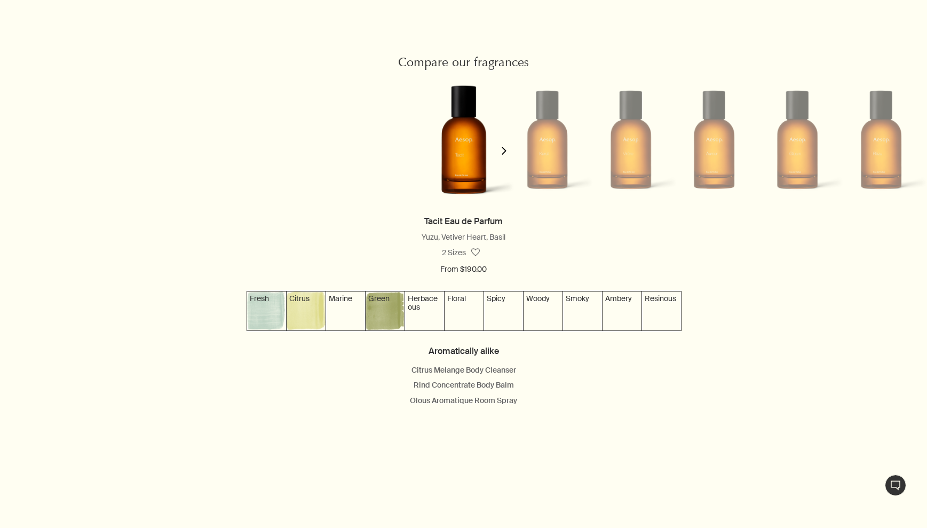
scroll to position [988, 0]
click at [504, 150] on polygon "button" at bounding box center [504, 150] width 5 height 8
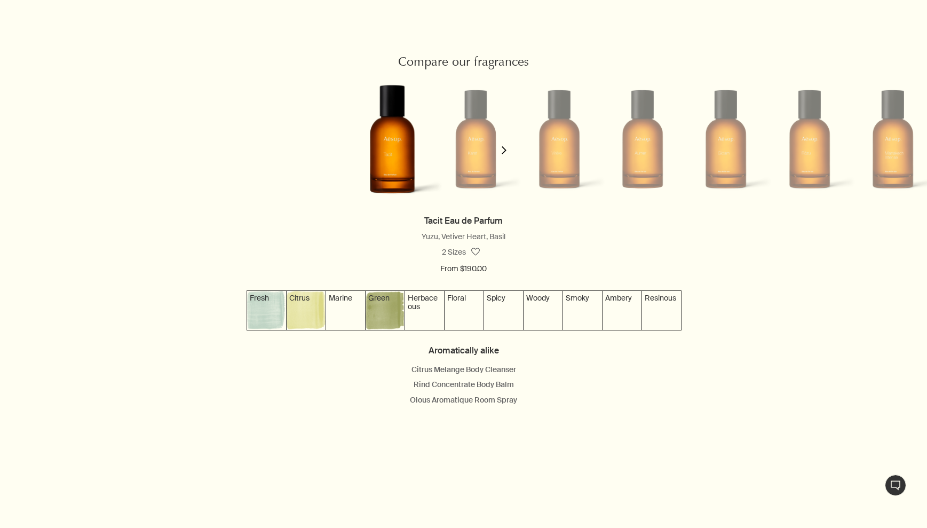
scroll to position [0, 88]
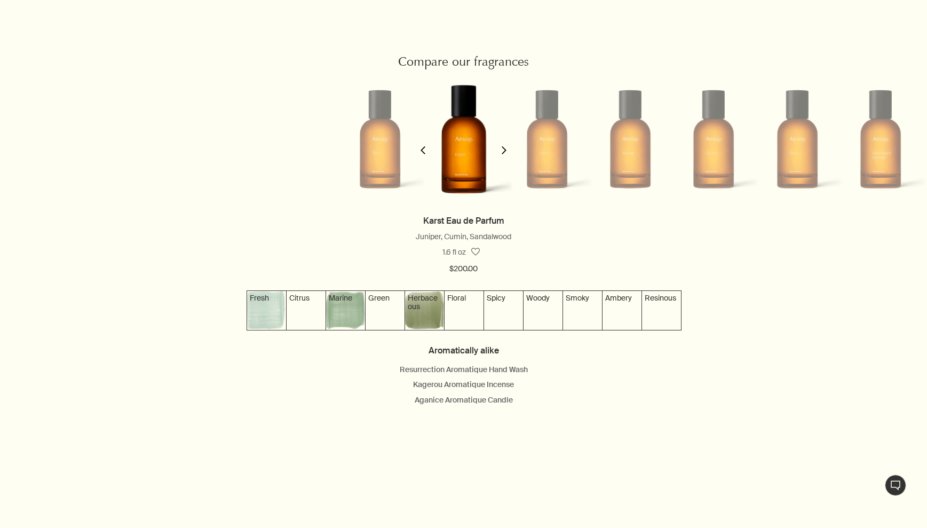
click at [504, 150] on polygon "button" at bounding box center [504, 150] width 5 height 8
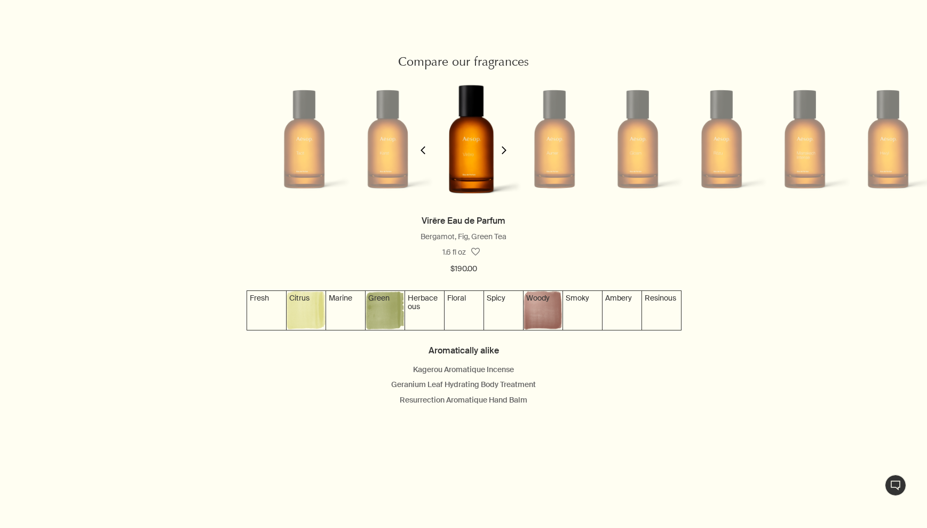
scroll to position [0, 171]
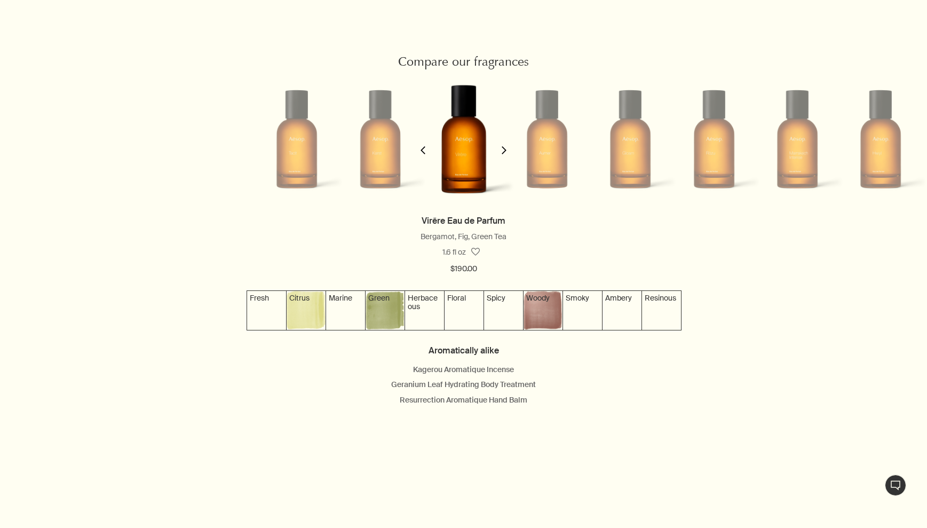
click at [504, 150] on polygon "button" at bounding box center [504, 150] width 5 height 8
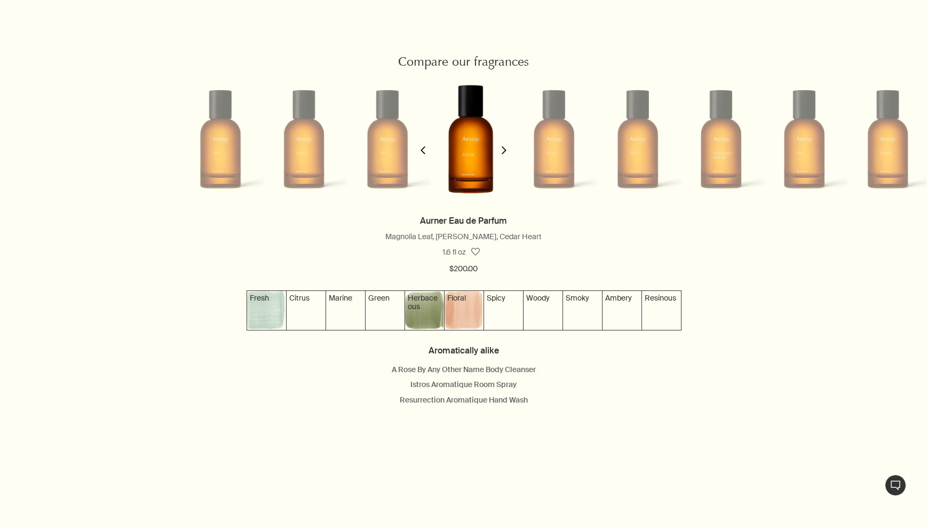
scroll to position [0, 255]
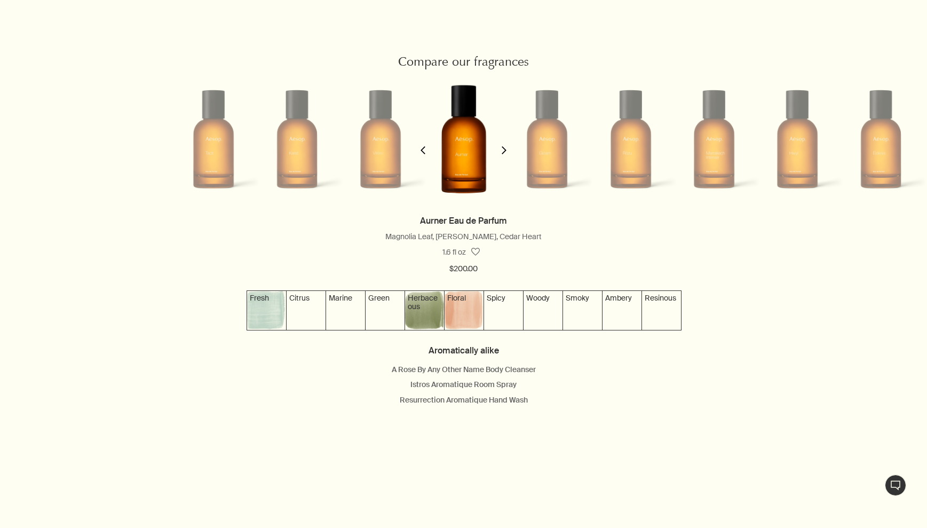
click at [504, 150] on polygon "button" at bounding box center [504, 150] width 5 height 8
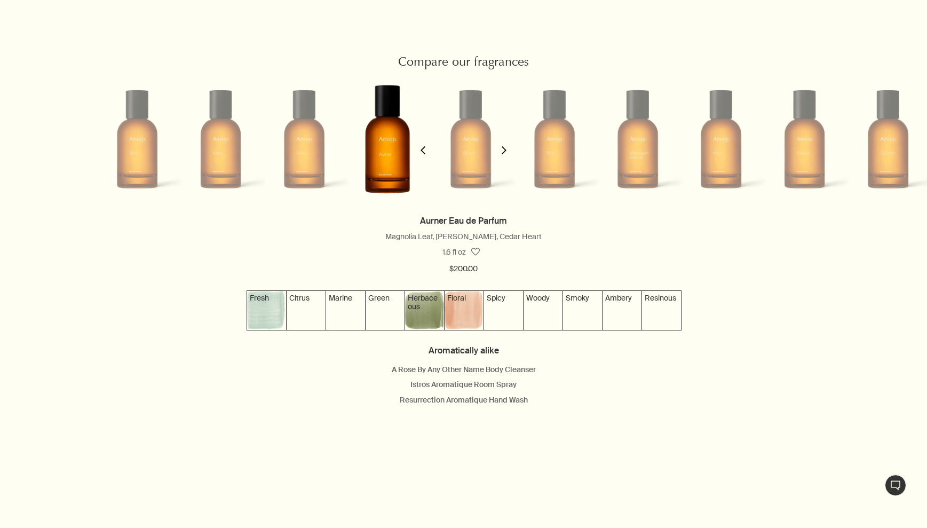
scroll to position [0, 338]
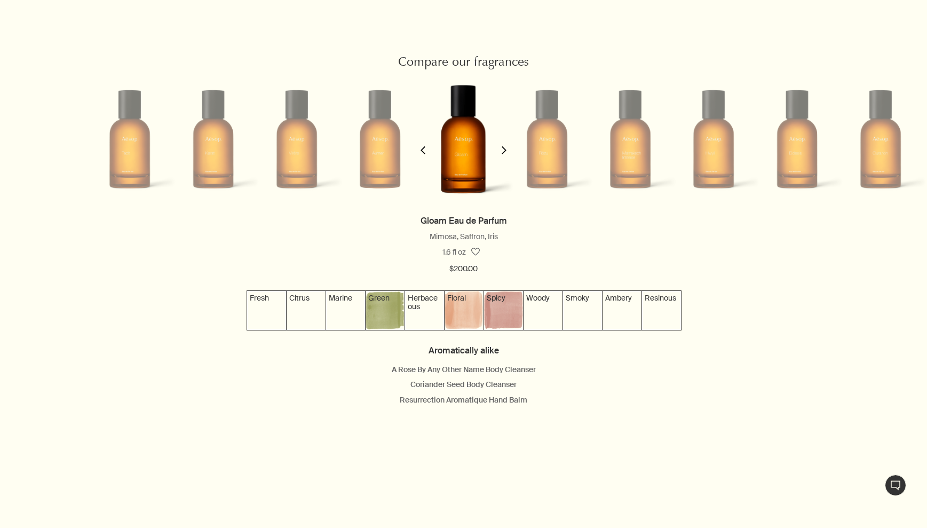
click at [504, 150] on polygon "button" at bounding box center [504, 150] width 5 height 8
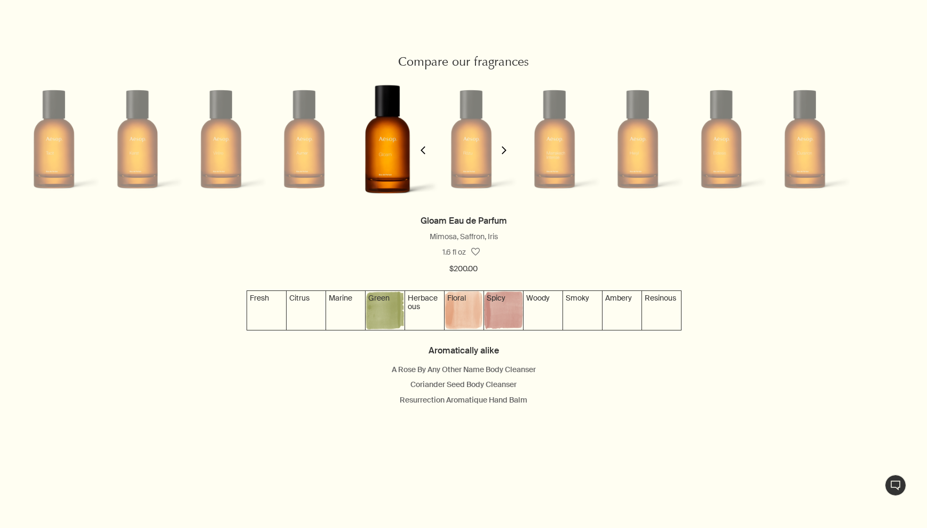
scroll to position [0, 422]
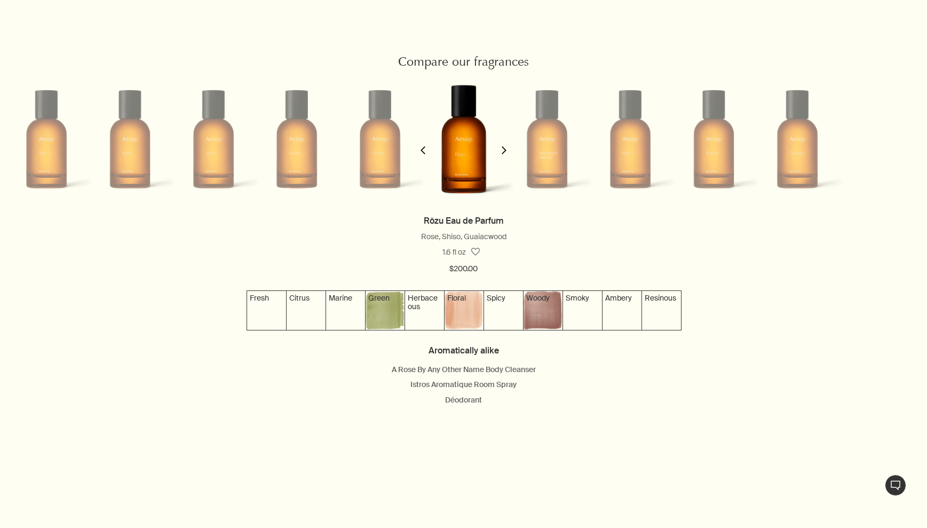
click at [422, 148] on icon "chevron" at bounding box center [423, 150] width 8 height 8
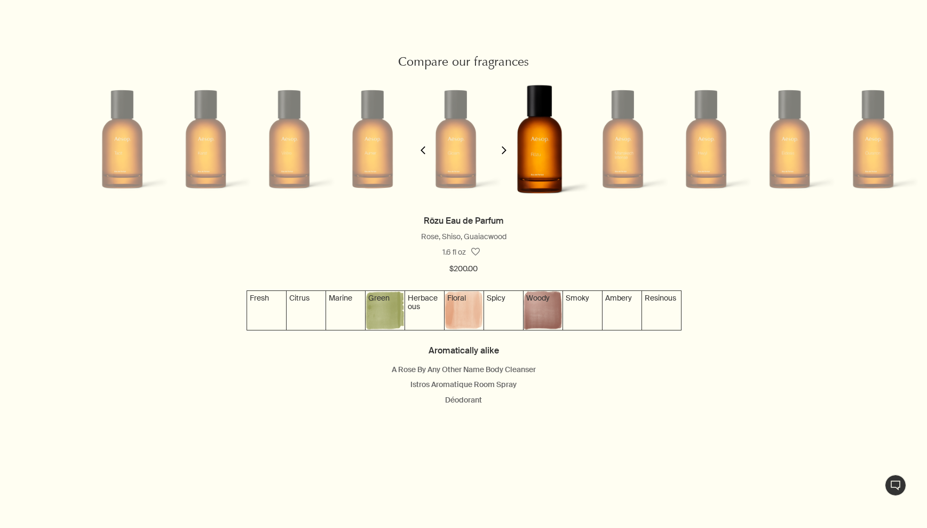
scroll to position [0, 338]
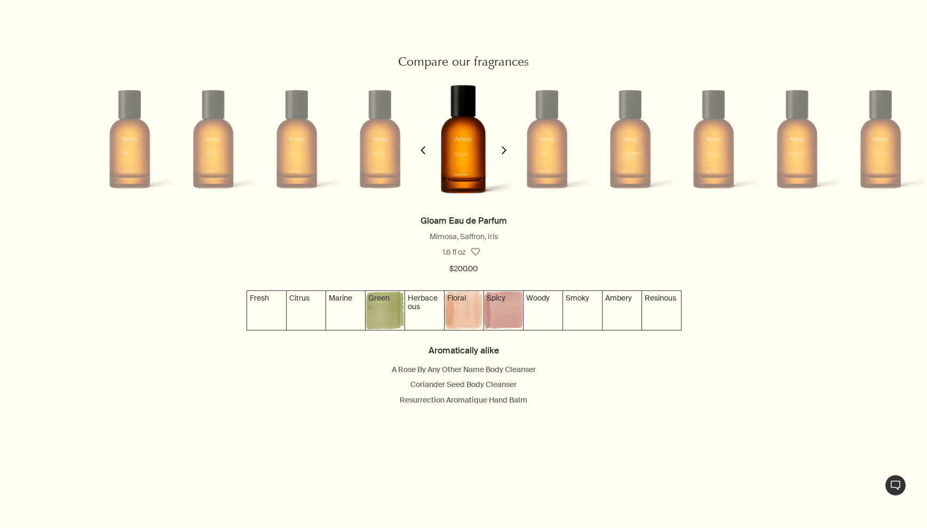
click at [506, 150] on icon "chevron" at bounding box center [504, 150] width 8 height 8
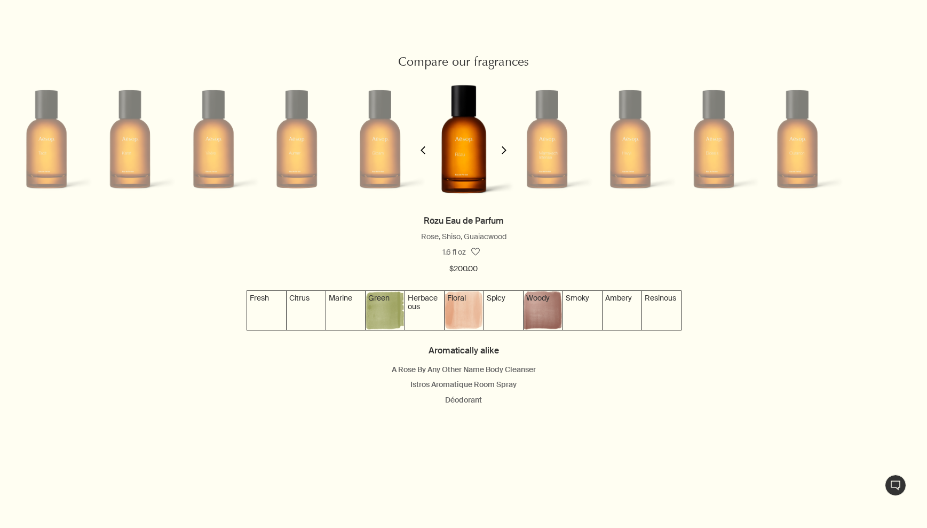
click at [506, 150] on icon "chevron" at bounding box center [504, 150] width 8 height 8
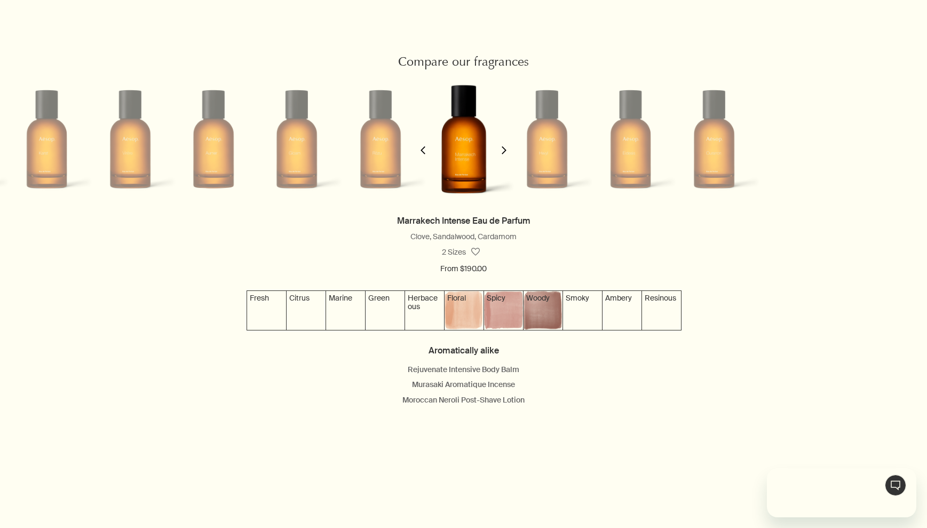
scroll to position [0, 0]
click at [505, 150] on icon "chevron" at bounding box center [504, 150] width 8 height 8
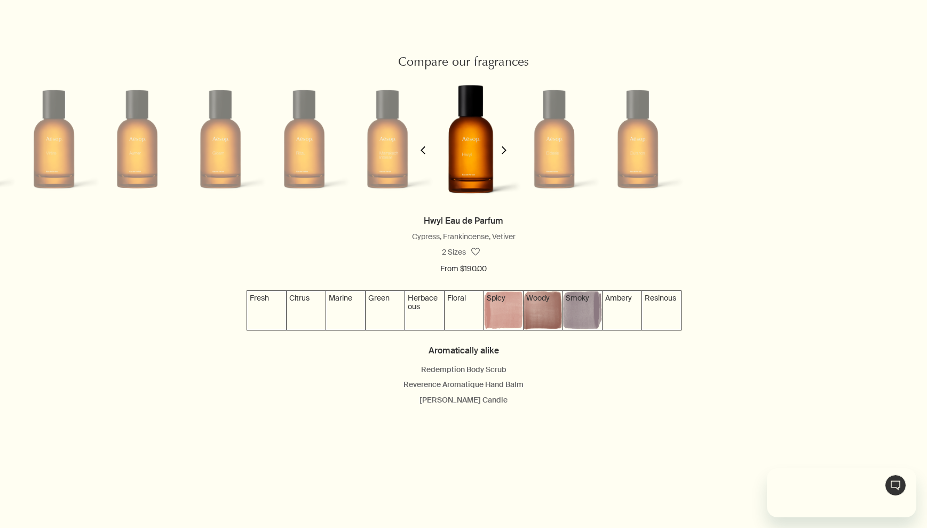
scroll to position [0, 589]
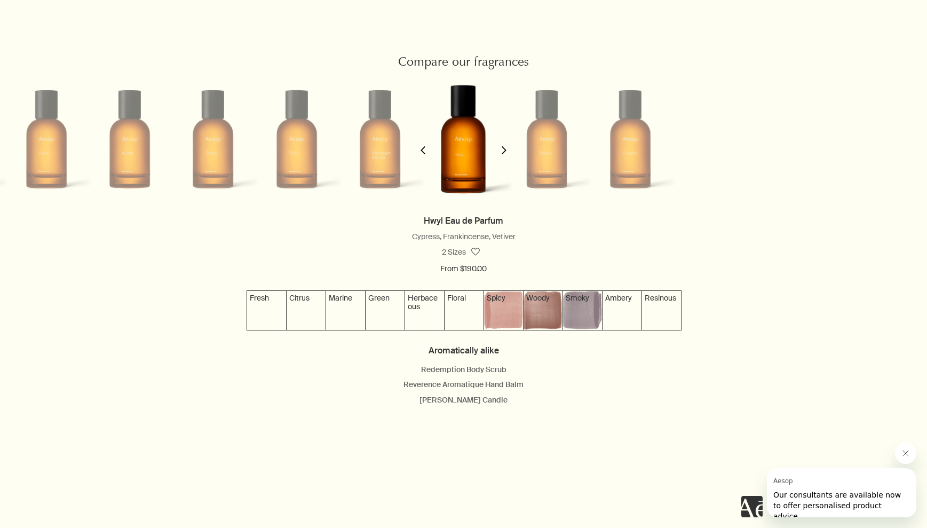
click at [505, 150] on icon "chevron" at bounding box center [504, 150] width 8 height 8
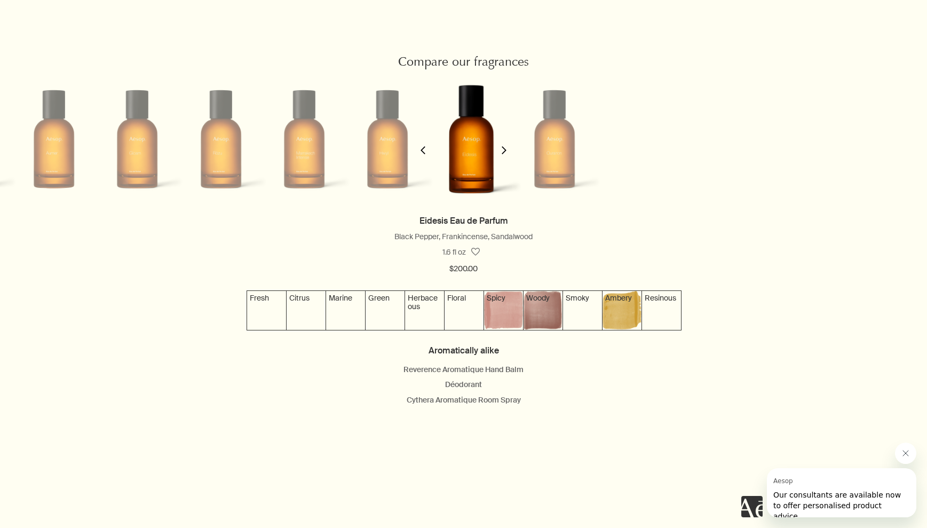
scroll to position [0, 672]
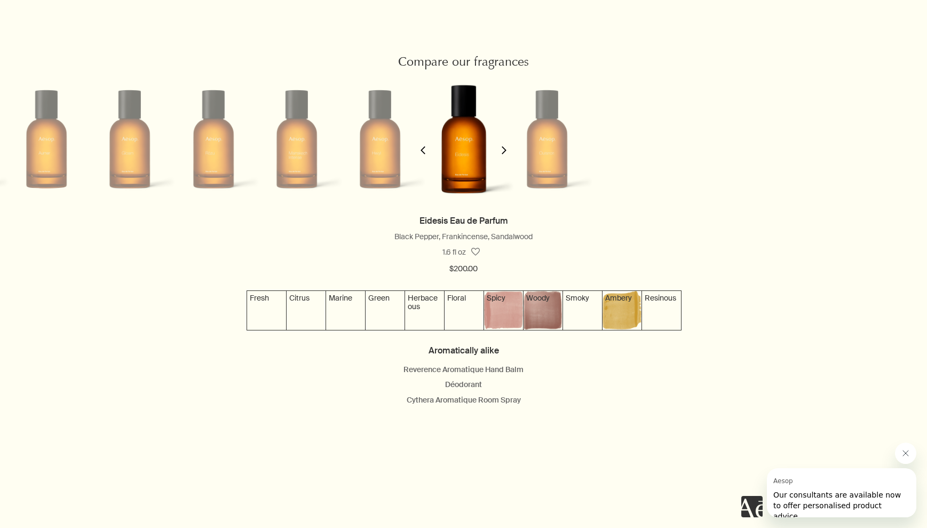
click at [505, 150] on icon "chevron" at bounding box center [504, 150] width 8 height 8
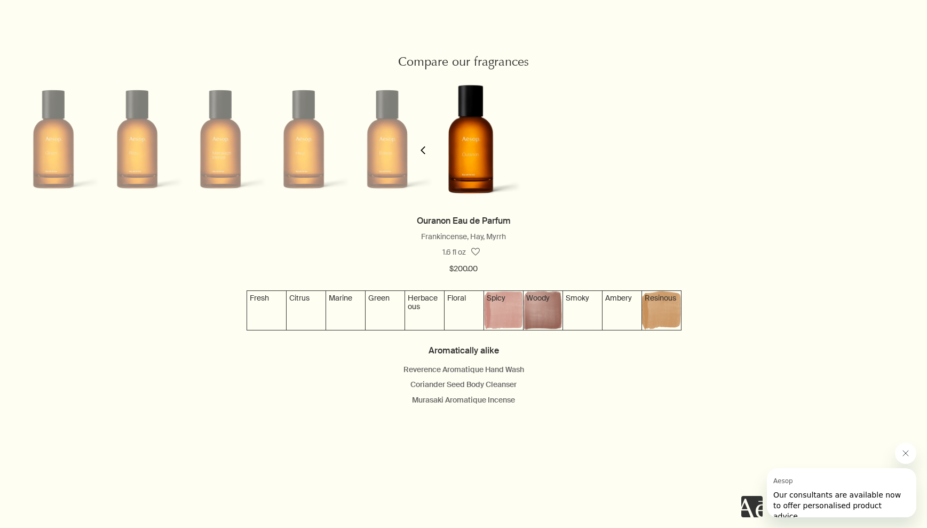
scroll to position [0, 755]
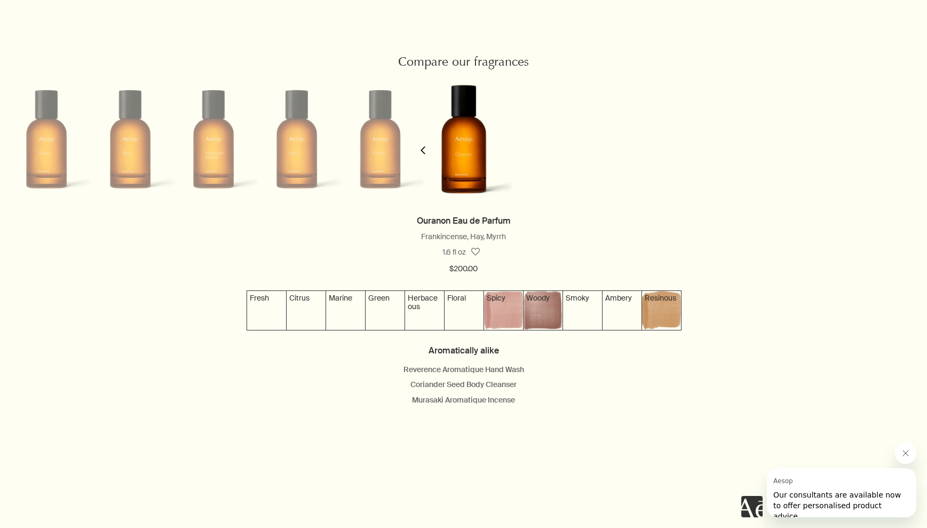
click at [422, 153] on icon "chevron" at bounding box center [423, 150] width 8 height 8
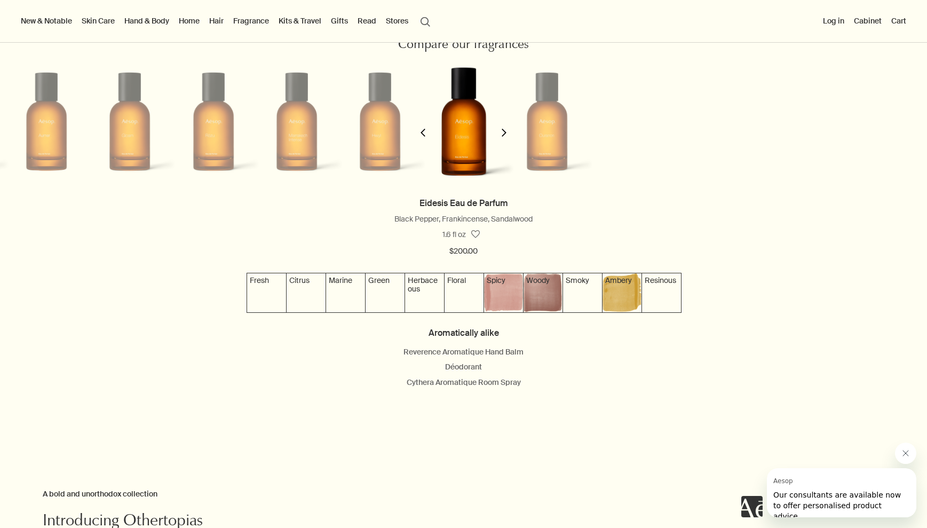
scroll to position [986, 0]
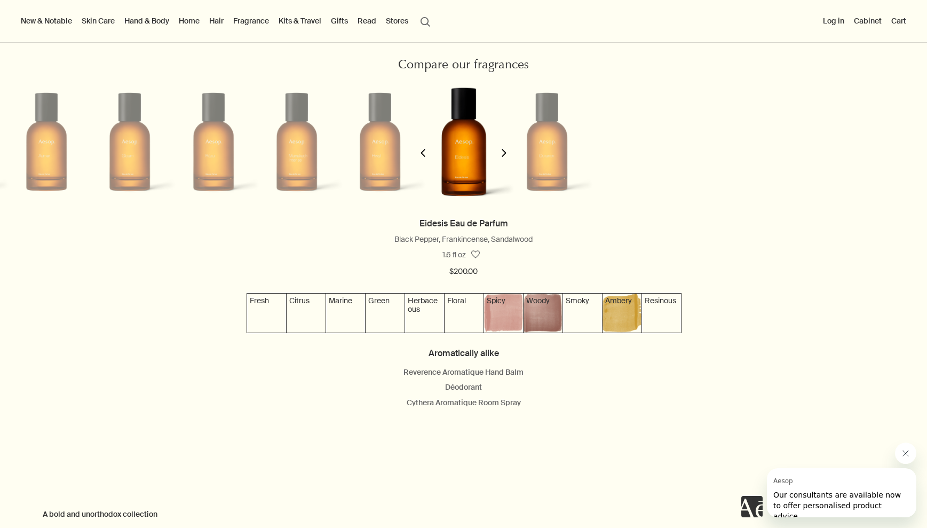
drag, startPoint x: 415, startPoint y: 224, endPoint x: 534, endPoint y: 224, distance: 118.5
click at [534, 224] on h3 "Eidesis Eau de Parfum" at bounding box center [464, 223] width 906 height 14
click at [355, 242] on div "Black Pepper, Frankincense, Sandalwood" at bounding box center [464, 239] width 906 height 13
drag, startPoint x: 410, startPoint y: 220, endPoint x: 447, endPoint y: 221, distance: 36.9
click at [447, 221] on h3 "Eidesis Eau de Parfum" at bounding box center [464, 223] width 906 height 14
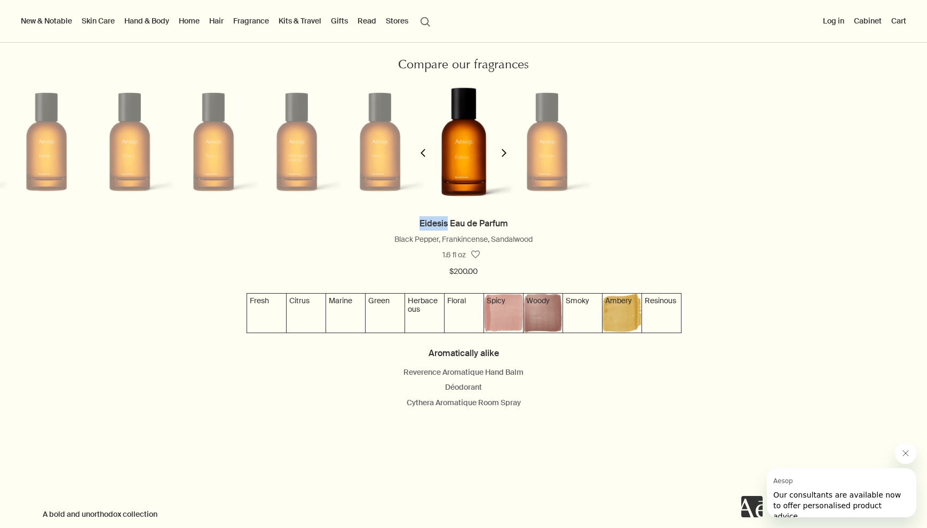
copy link "Eidesis"
click at [416, 153] on button "chevron" at bounding box center [422, 146] width 21 height 140
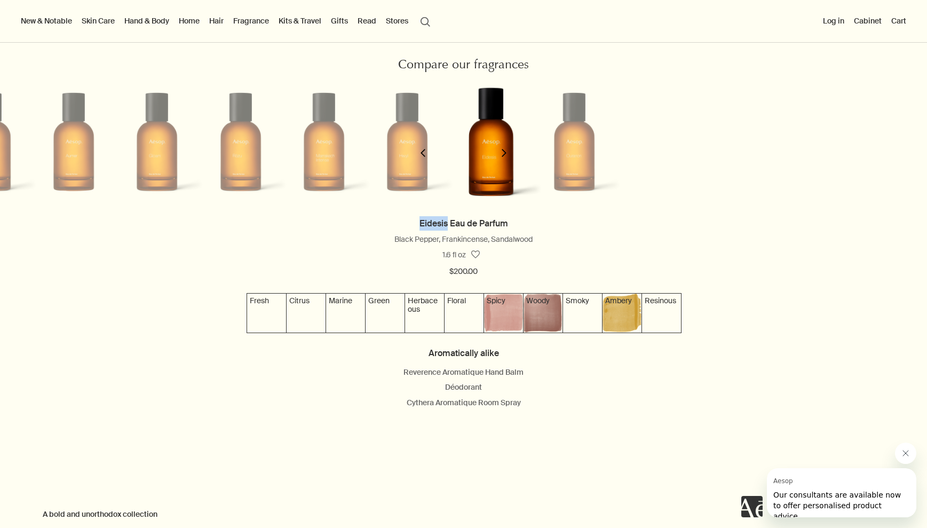
scroll to position [0, 589]
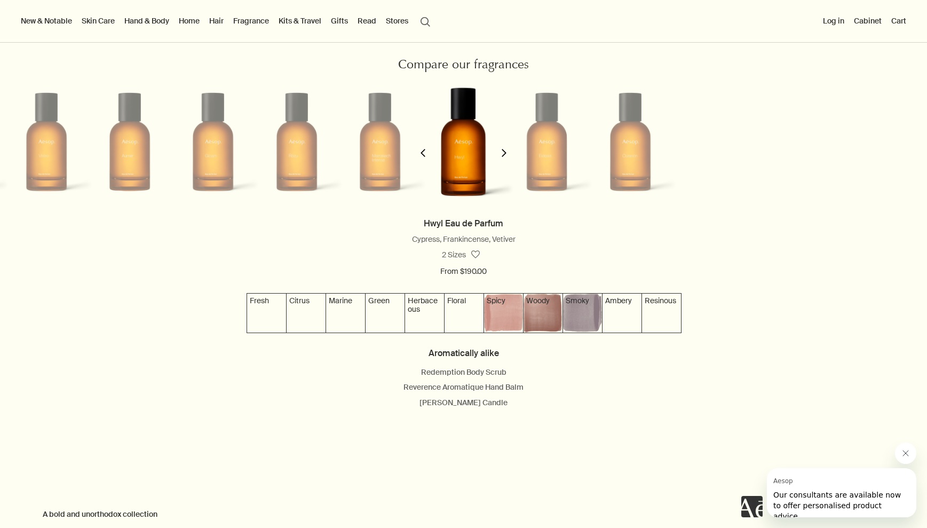
click at [623, 158] on li at bounding box center [630, 142] width 83 height 132
click at [507, 156] on button "chevron" at bounding box center [503, 146] width 21 height 140
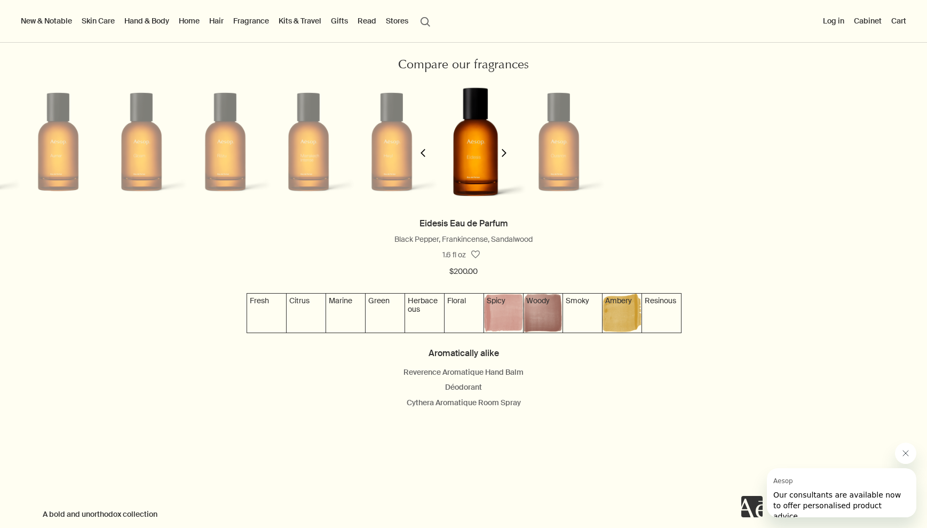
scroll to position [0, 672]
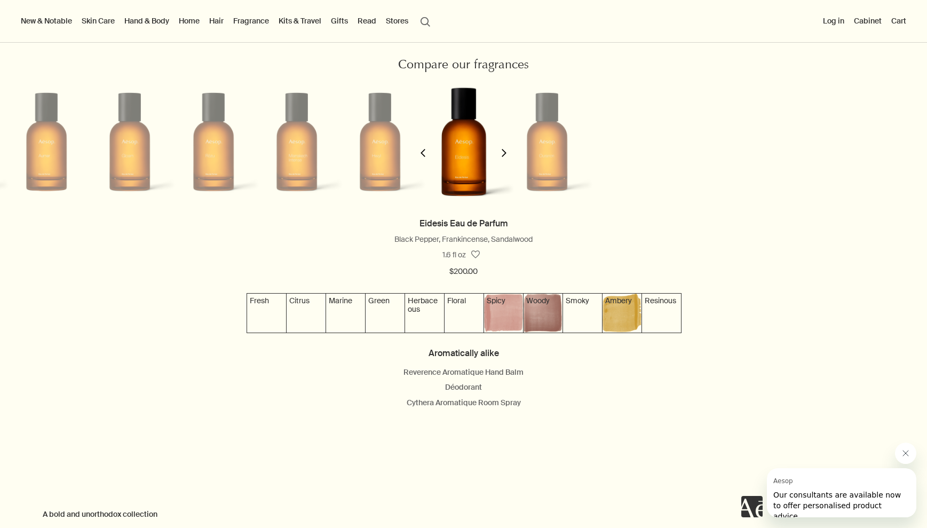
click at [508, 156] on button "chevron" at bounding box center [503, 146] width 21 height 140
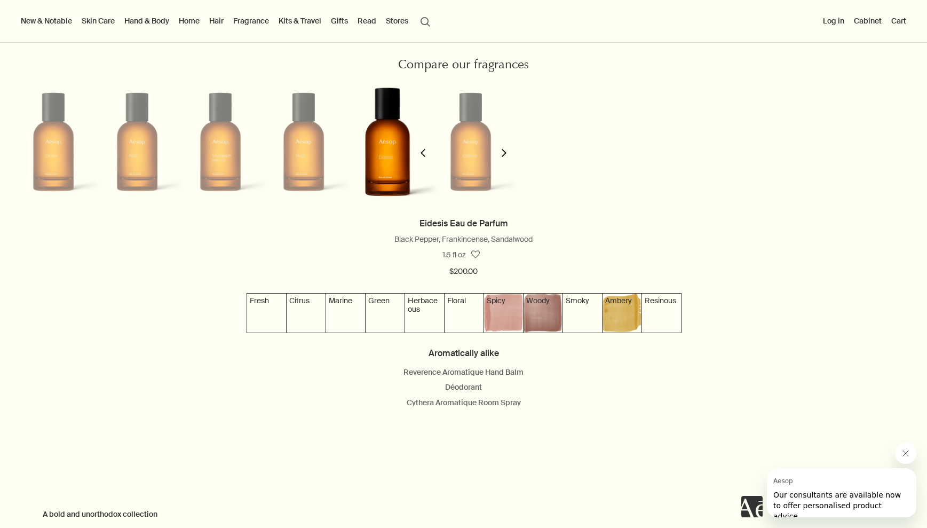
scroll to position [0, 755]
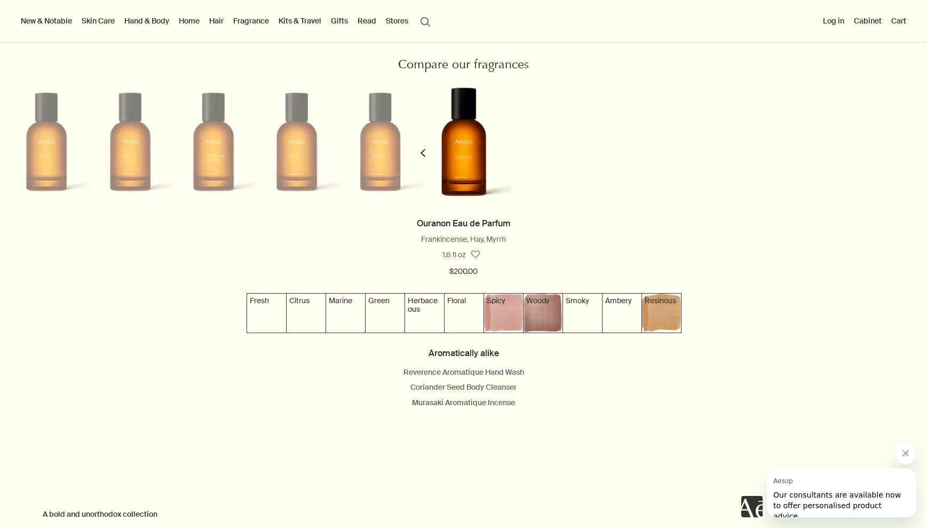
click at [662, 303] on span "Resinous" at bounding box center [660, 301] width 31 height 10
drag, startPoint x: 408, startPoint y: 220, endPoint x: 451, endPoint y: 221, distance: 43.2
click at [451, 221] on h3 "Ouranon Eau de Parfum" at bounding box center [464, 223] width 906 height 14
copy link "Ouranon"
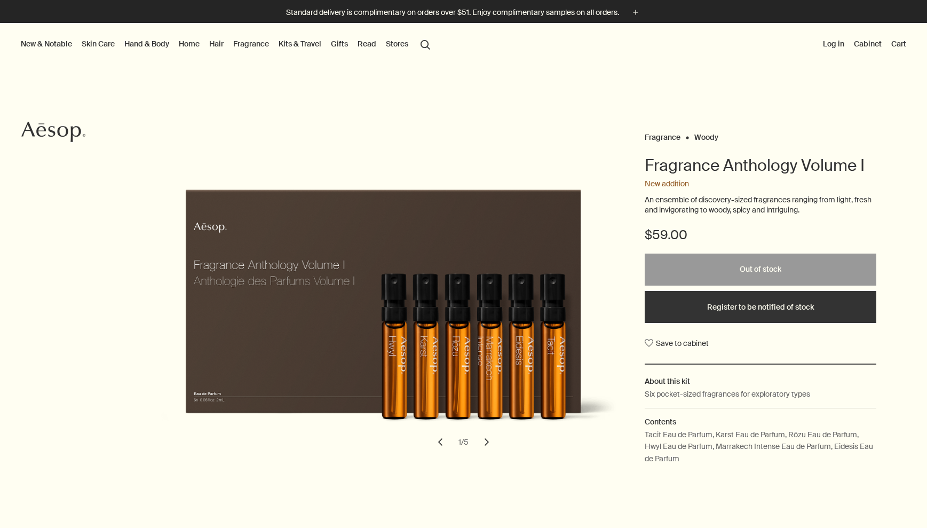
click at [482, 443] on button "chevron" at bounding box center [486, 441] width 23 height 23
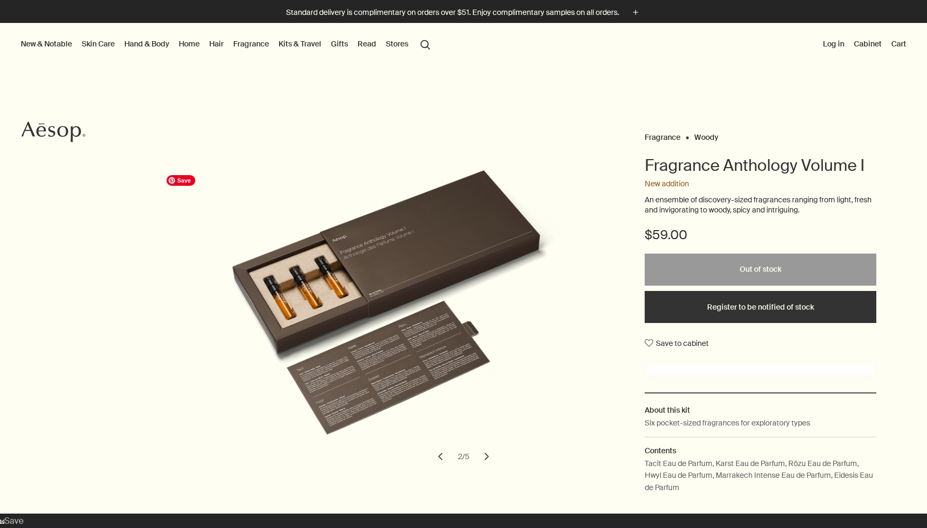
click at [482, 443] on img "Fragrance Anthology Volume I" at bounding box center [396, 312] width 470 height 285
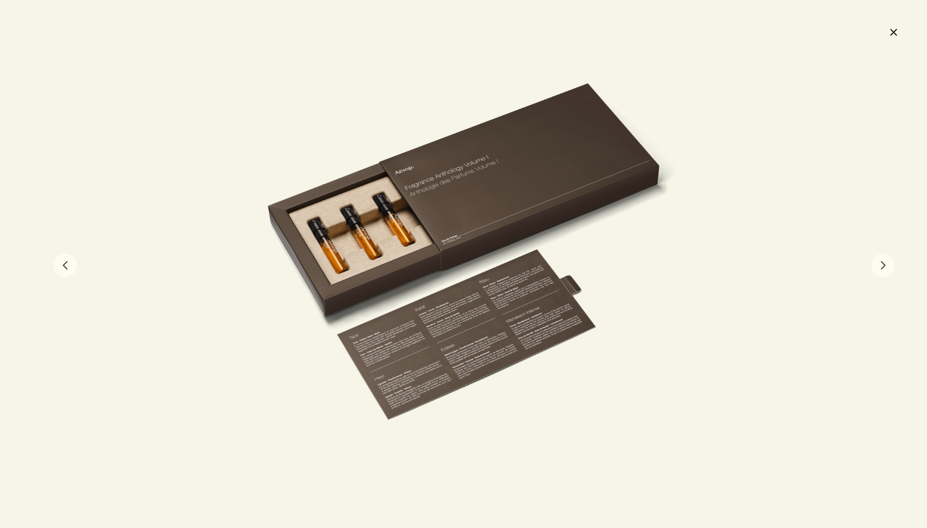
click at [894, 35] on button "close" at bounding box center [893, 32] width 13 height 18
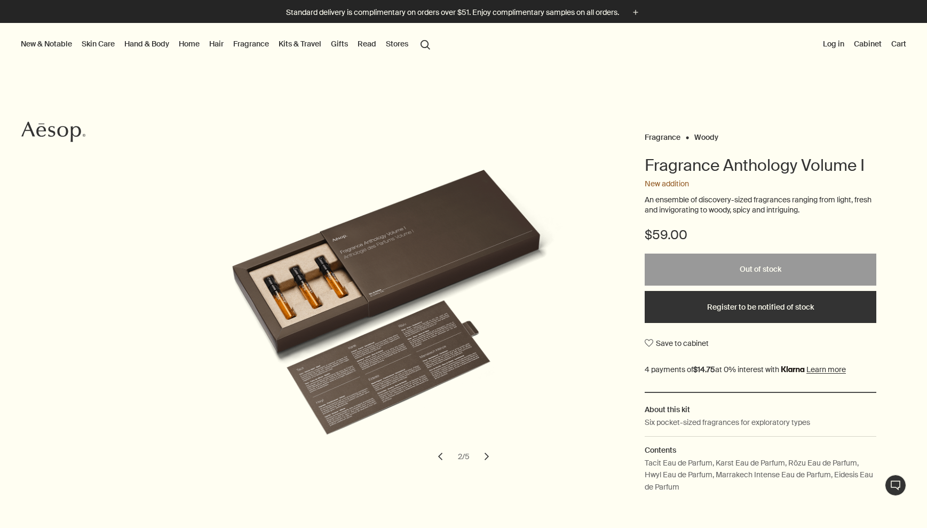
click at [62, 41] on button "New & Notable" at bounding box center [46, 44] width 55 height 14
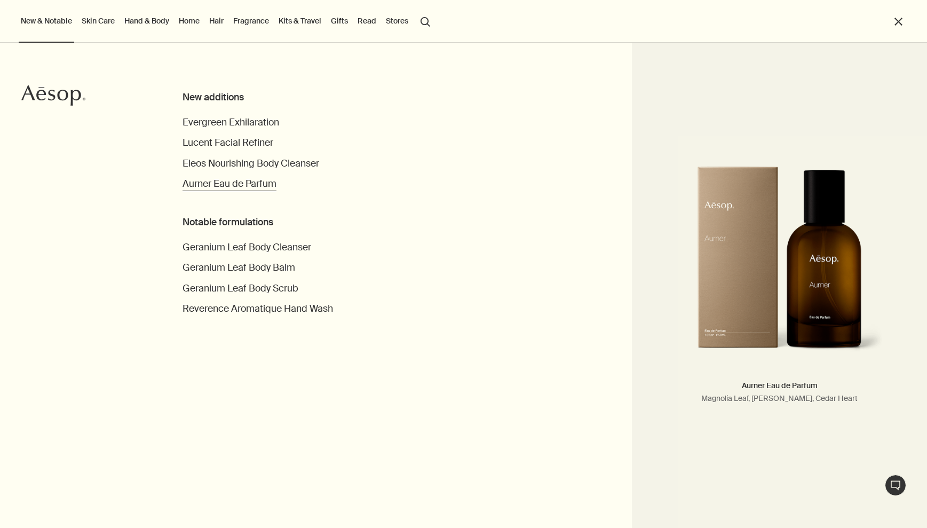
click at [247, 186] on span "Aurner Eau de Parfum" at bounding box center [229, 184] width 94 height 12
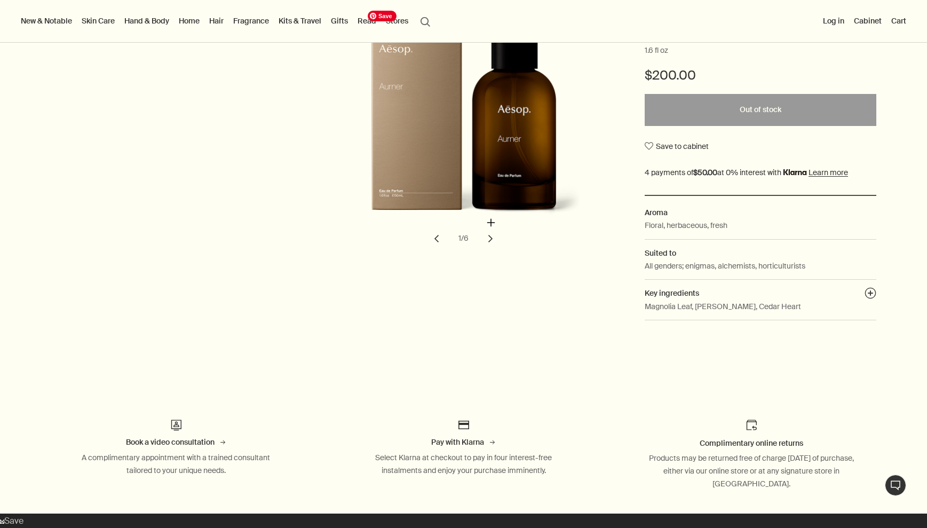
scroll to position [205, 0]
click at [491, 240] on button "chevron" at bounding box center [490, 238] width 23 height 23
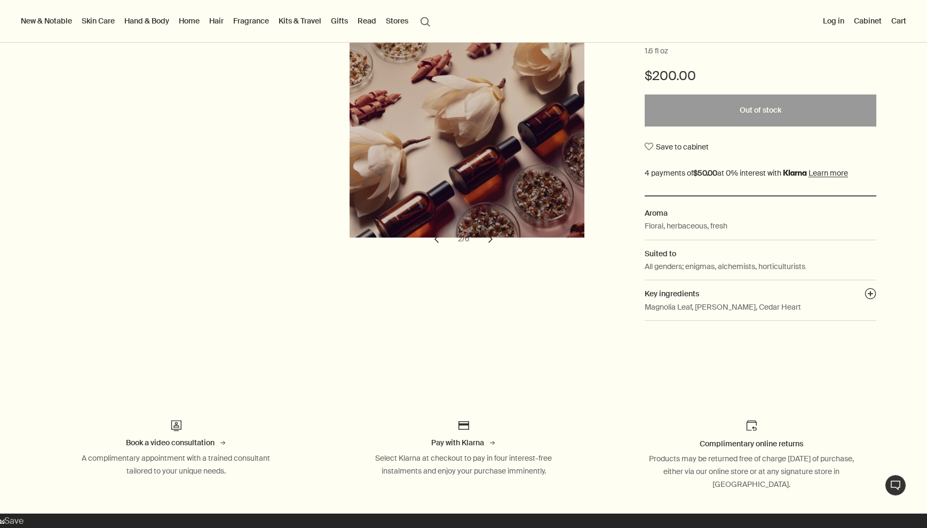
scroll to position [152, 0]
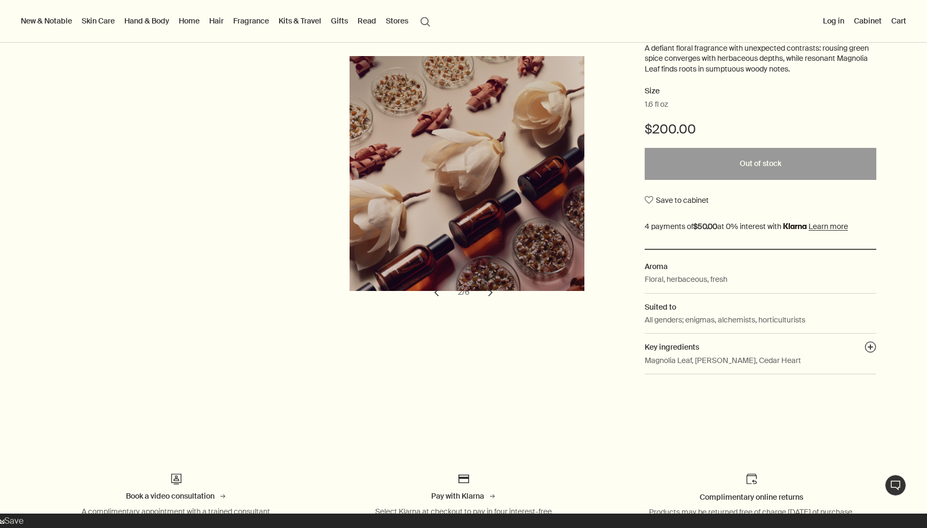
click at [490, 291] on button "chevron" at bounding box center [490, 292] width 23 height 23
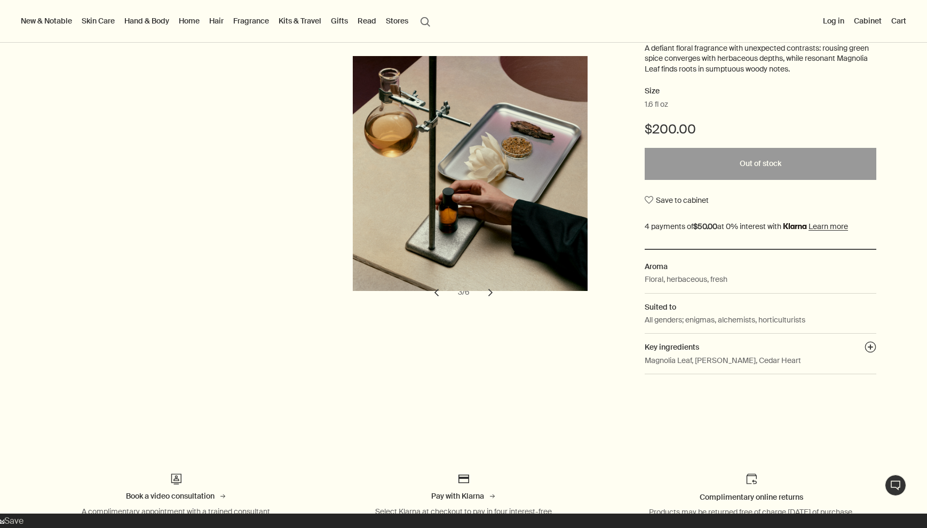
click at [490, 291] on button "chevron" at bounding box center [490, 292] width 23 height 23
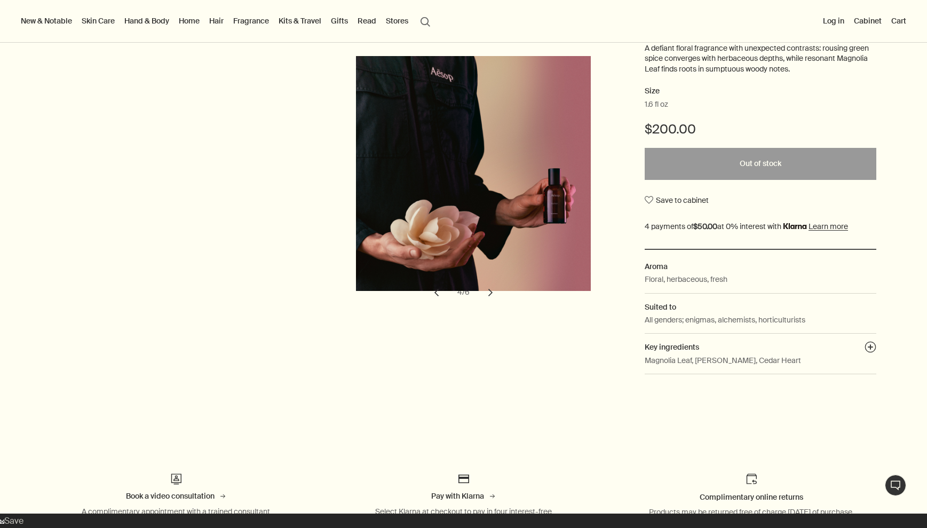
click at [490, 291] on button "chevron" at bounding box center [490, 292] width 23 height 23
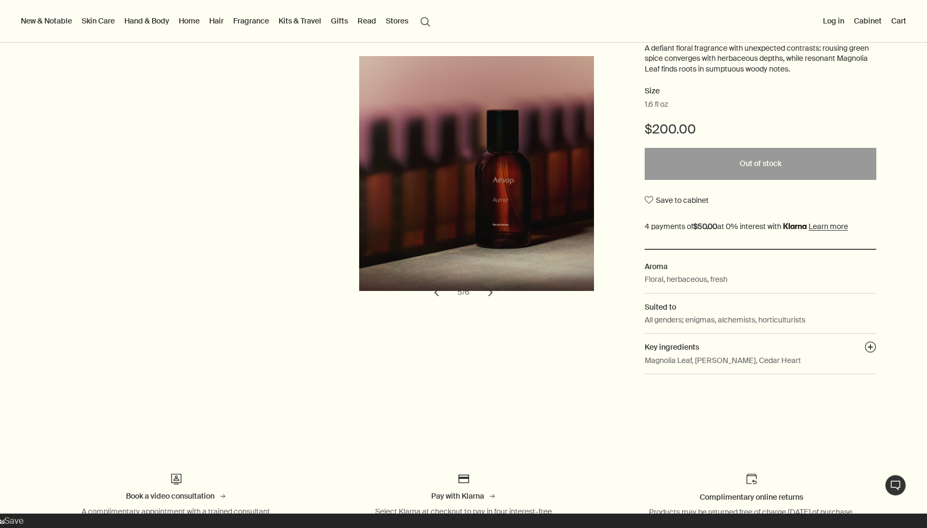
click at [490, 291] on button "chevron" at bounding box center [490, 292] width 23 height 23
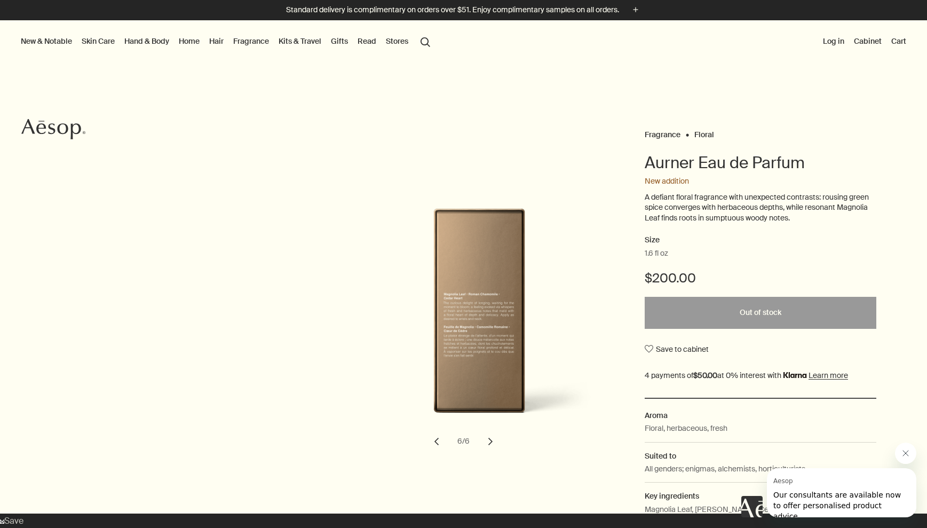
scroll to position [3, 0]
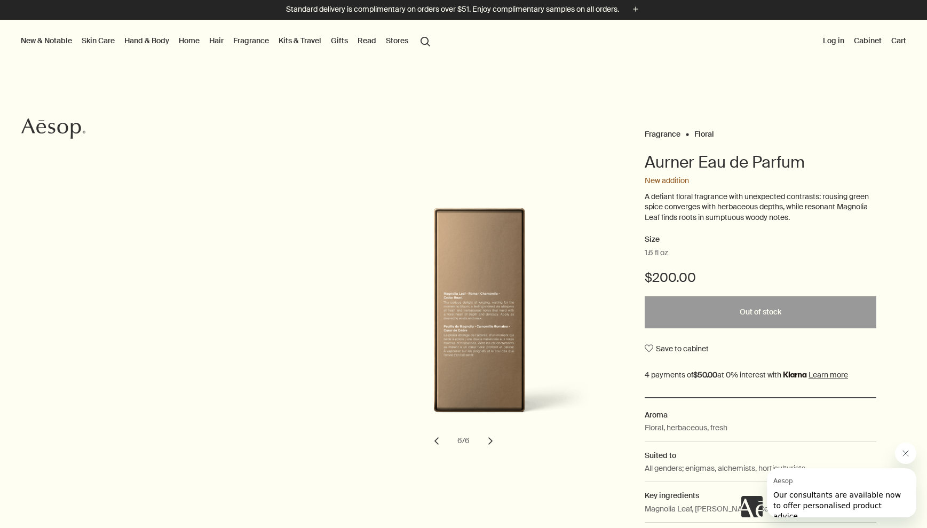
click at [491, 439] on button "chevron" at bounding box center [490, 440] width 23 height 23
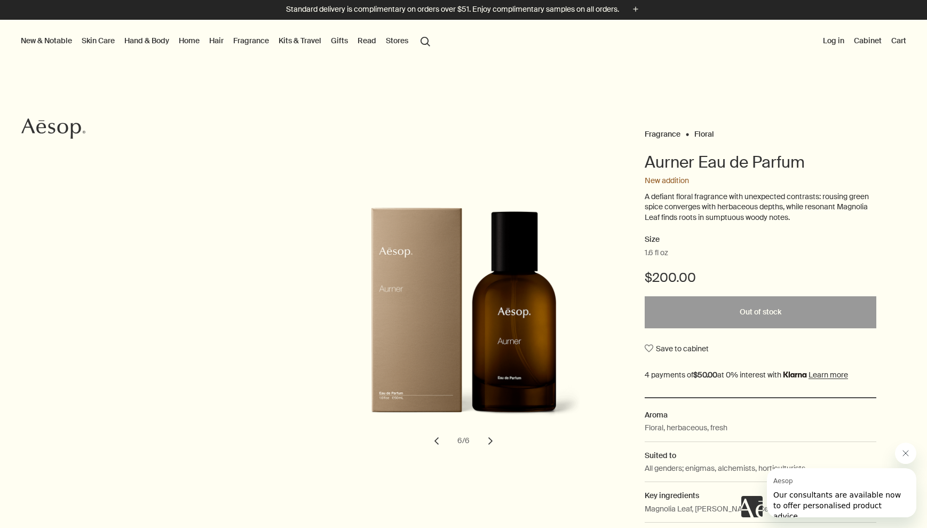
click at [435, 438] on button "chevron" at bounding box center [436, 440] width 23 height 23
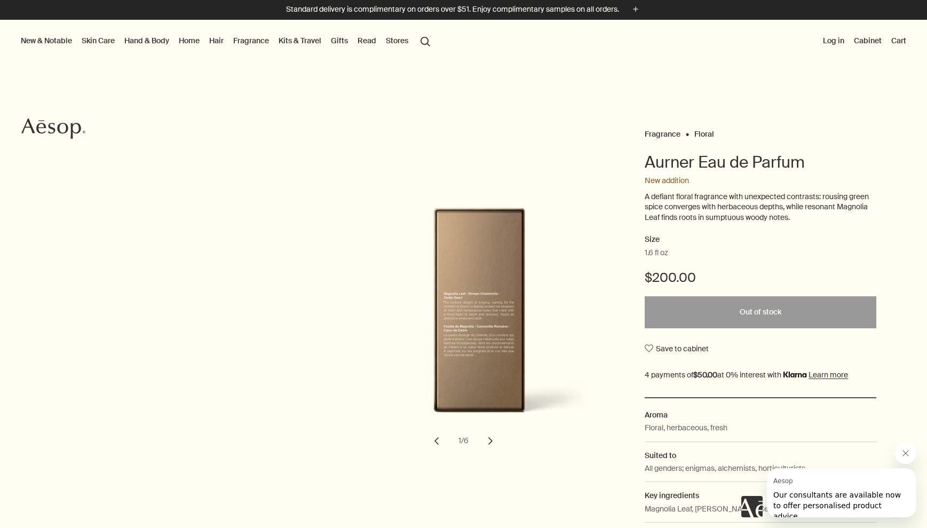
click at [435, 438] on button "chevron" at bounding box center [436, 440] width 23 height 23
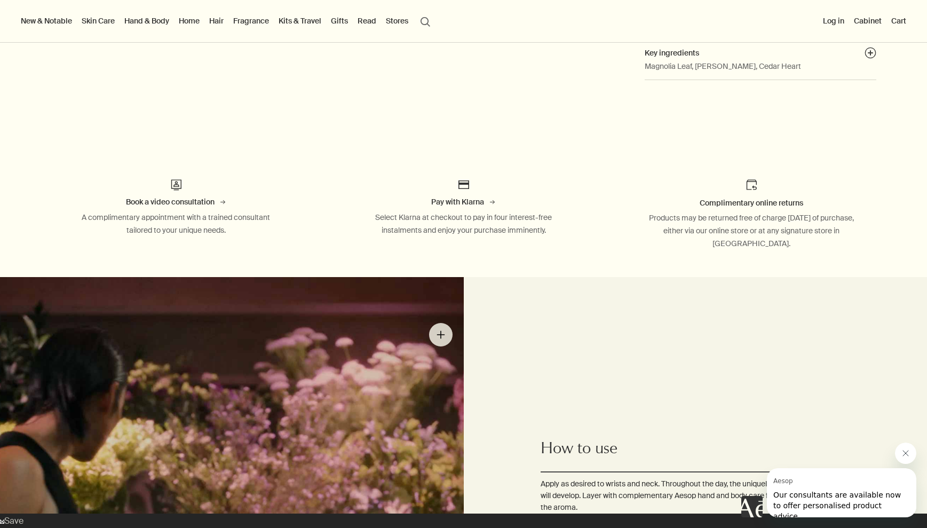
scroll to position [0, 0]
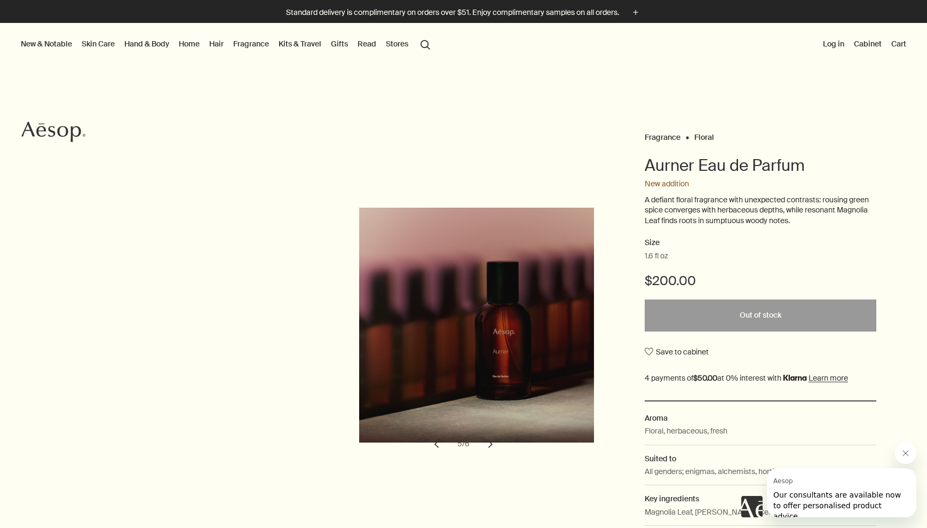
click at [298, 43] on link "Kits & Travel" at bounding box center [299, 44] width 47 height 14
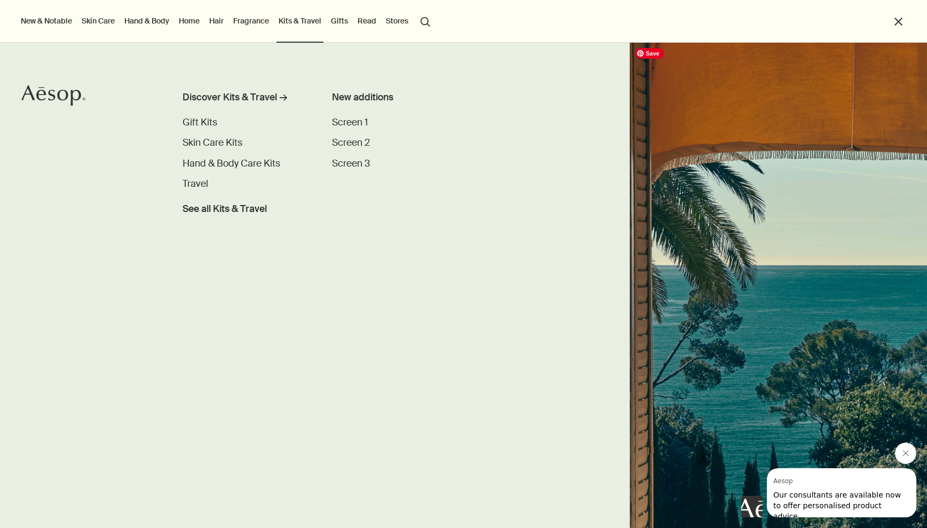
click at [718, 223] on img "primary" at bounding box center [778, 285] width 297 height 485
click at [343, 19] on link "Gifts" at bounding box center [339, 21] width 21 height 14
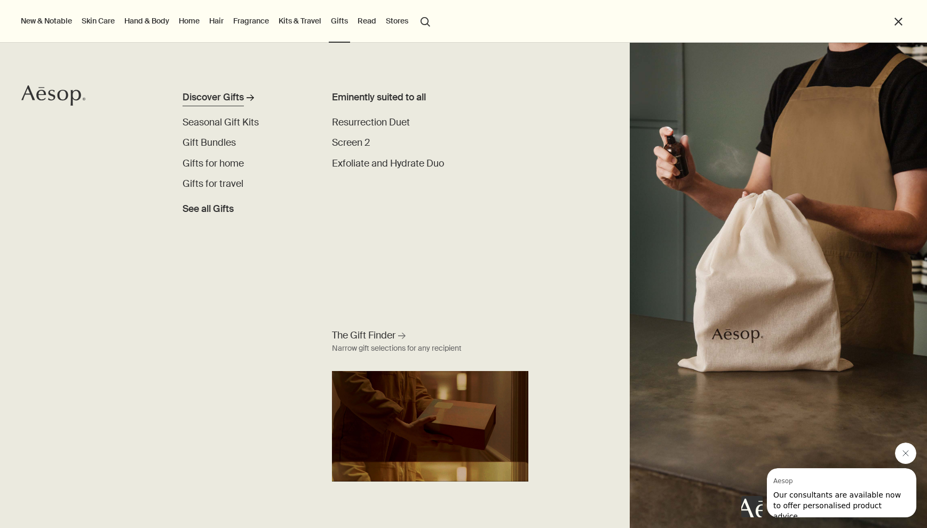
click at [213, 98] on div "Discover Gifts" at bounding box center [212, 98] width 61 height 14
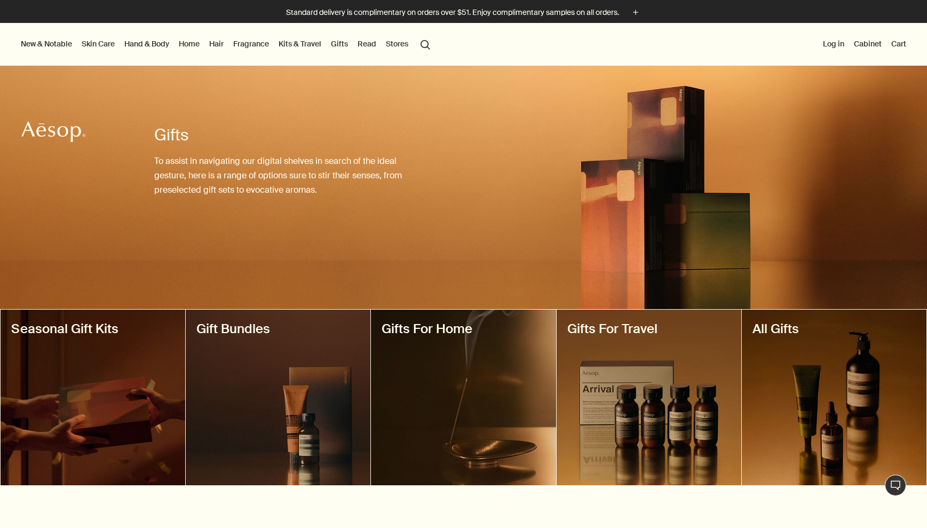
click at [106, 46] on link "Skin Care" at bounding box center [98, 44] width 37 height 14
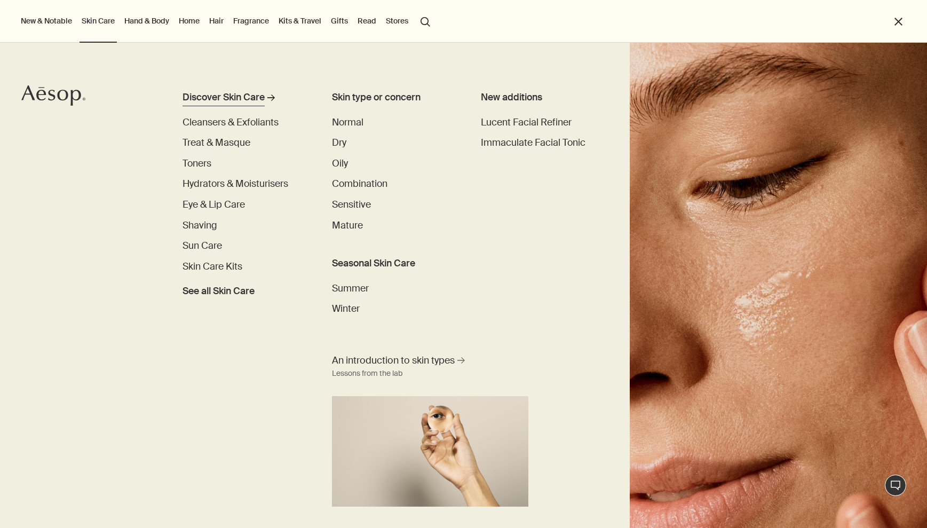
click at [219, 95] on div "Discover Skin Care" at bounding box center [223, 98] width 82 height 14
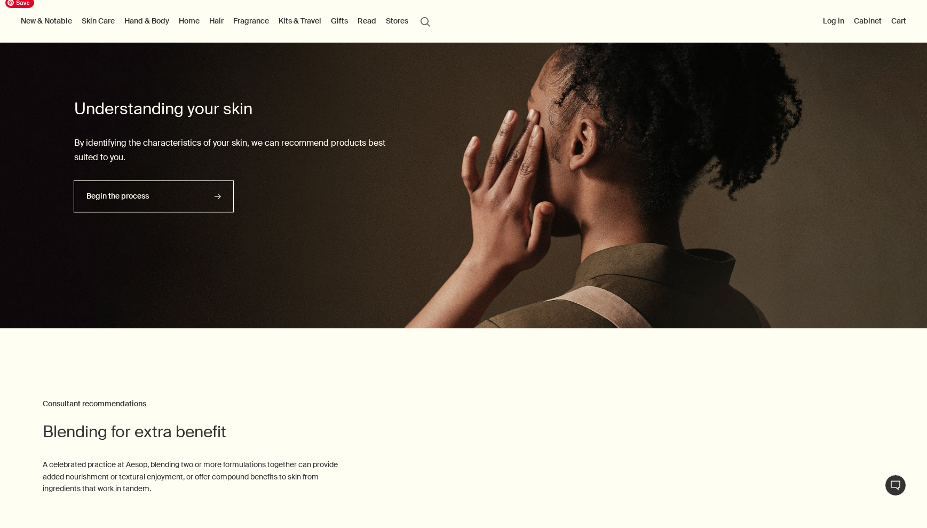
scroll to position [2465, 0]
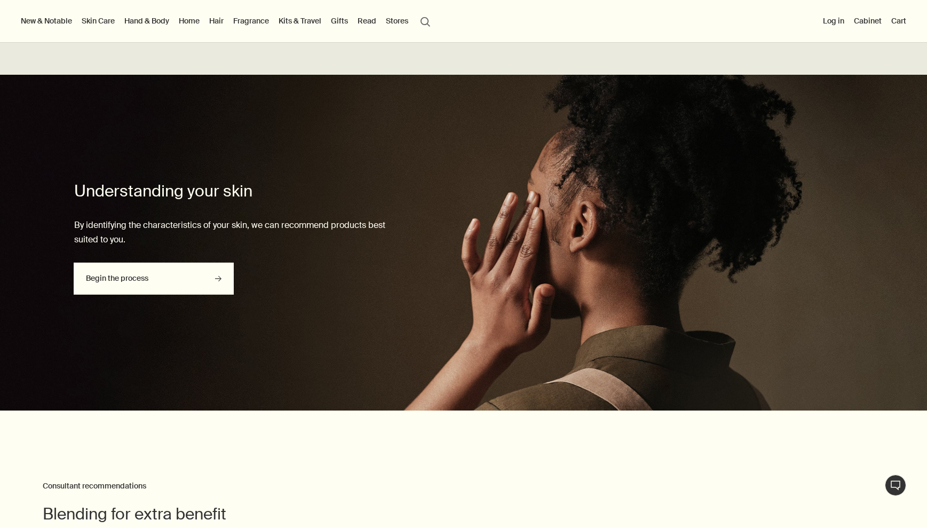
click at [186, 283] on link "Begin the process rightArrow" at bounding box center [154, 279] width 160 height 32
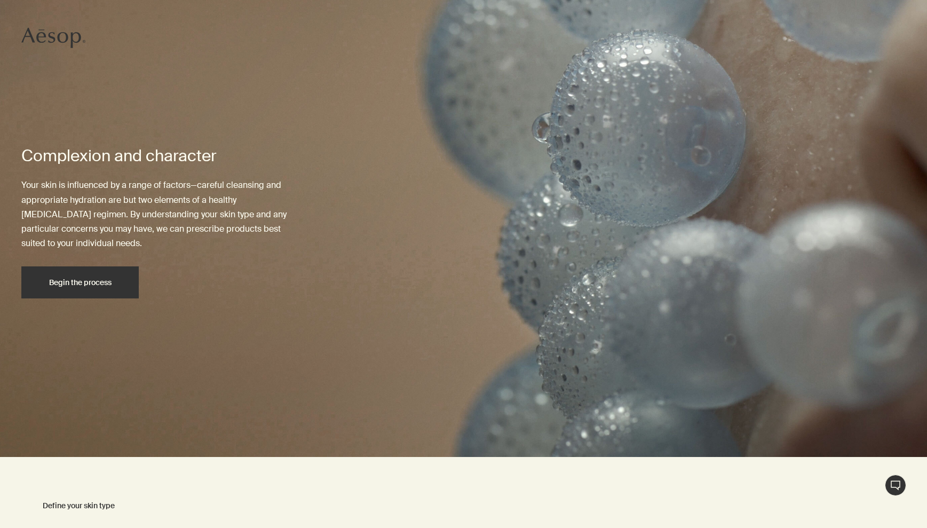
click at [89, 291] on button "Begin the process" at bounding box center [79, 282] width 117 height 32
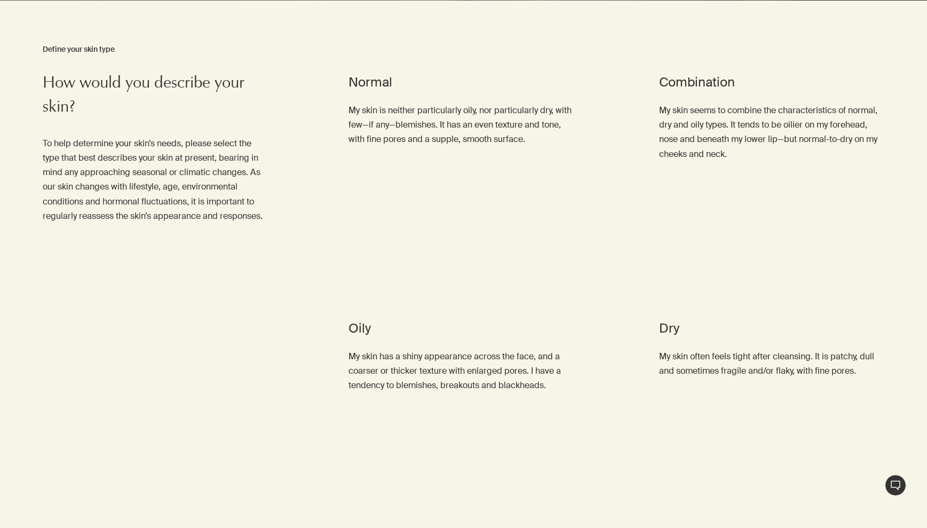
scroll to position [551, 0]
click at [691, 191] on span "I have combination skin" at bounding box center [713, 187] width 82 height 8
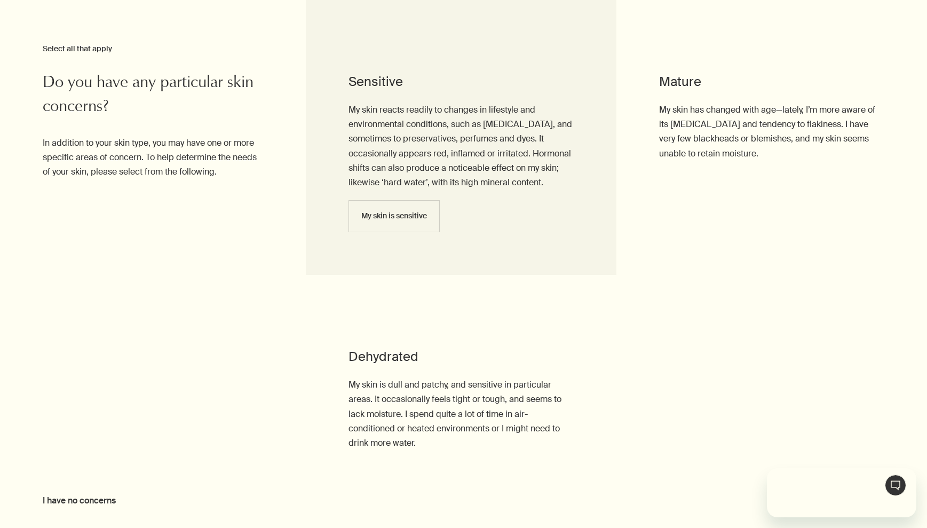
scroll to position [0, 0]
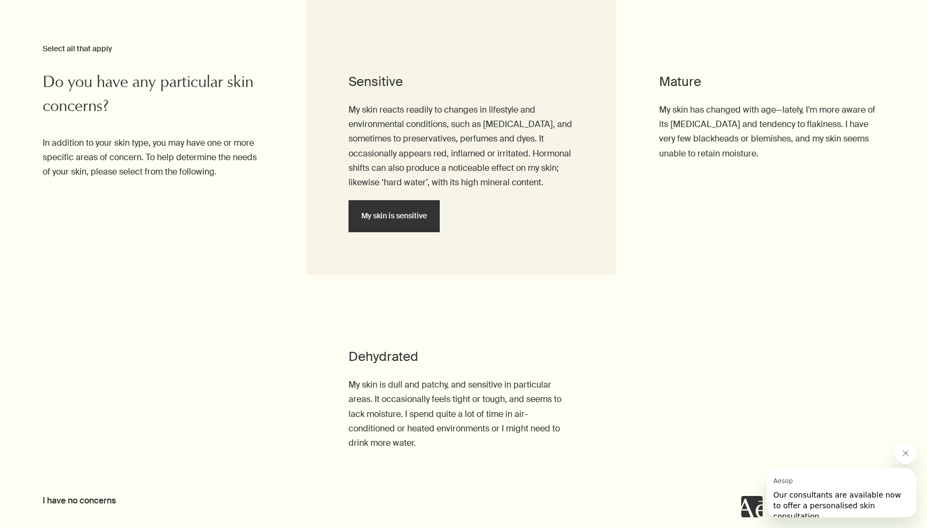
click at [409, 220] on span "My skin is sensitive" at bounding box center [394, 216] width 66 height 8
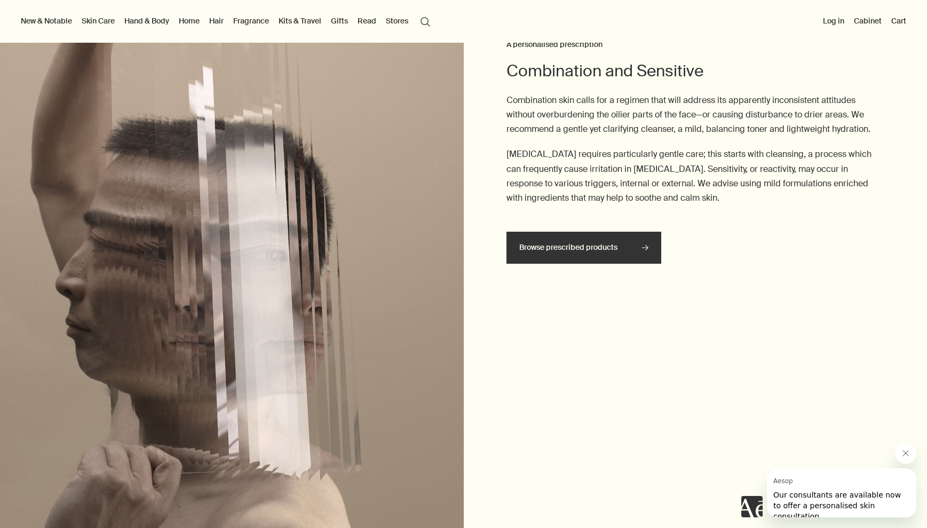
scroll to position [1663, 0]
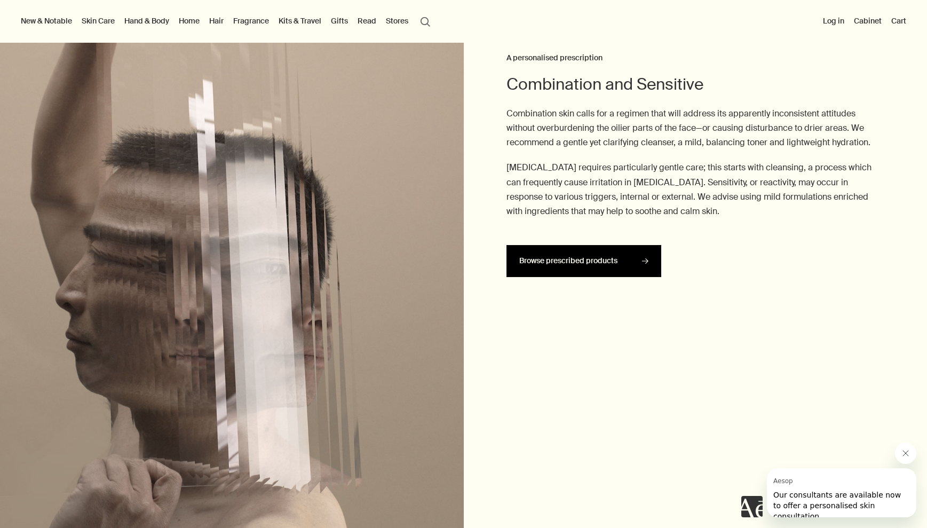
click at [555, 268] on span "Browse prescribed products" at bounding box center [583, 260] width 129 height 31
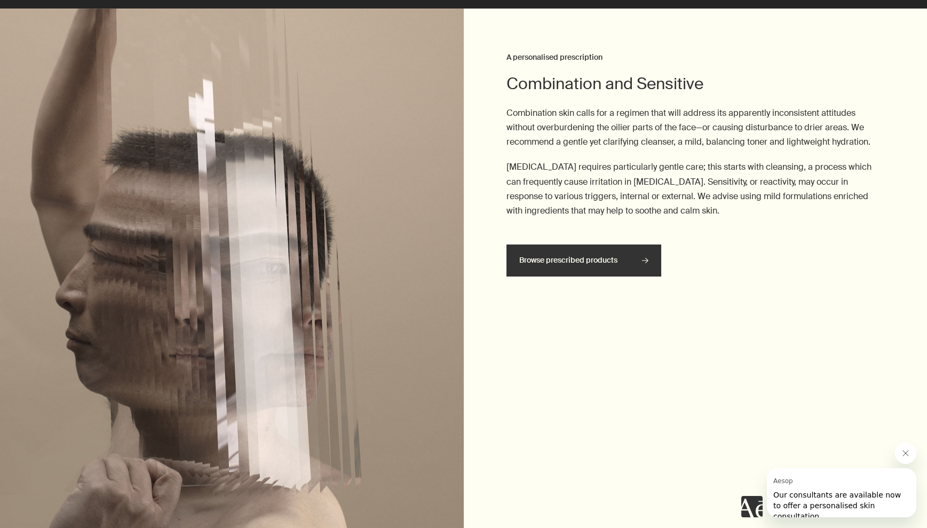
click at [902, 455] on icon "Close message from Aesop" at bounding box center [905, 453] width 9 height 9
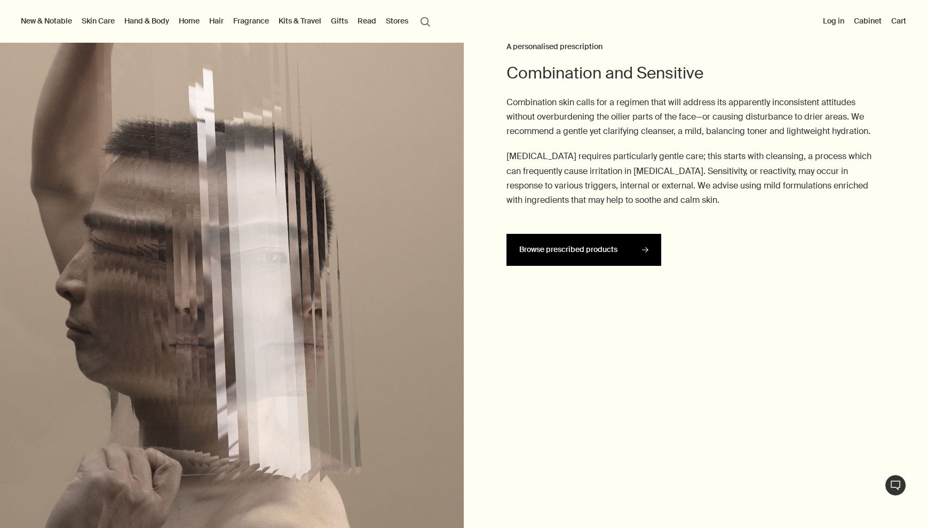
scroll to position [1673, 0]
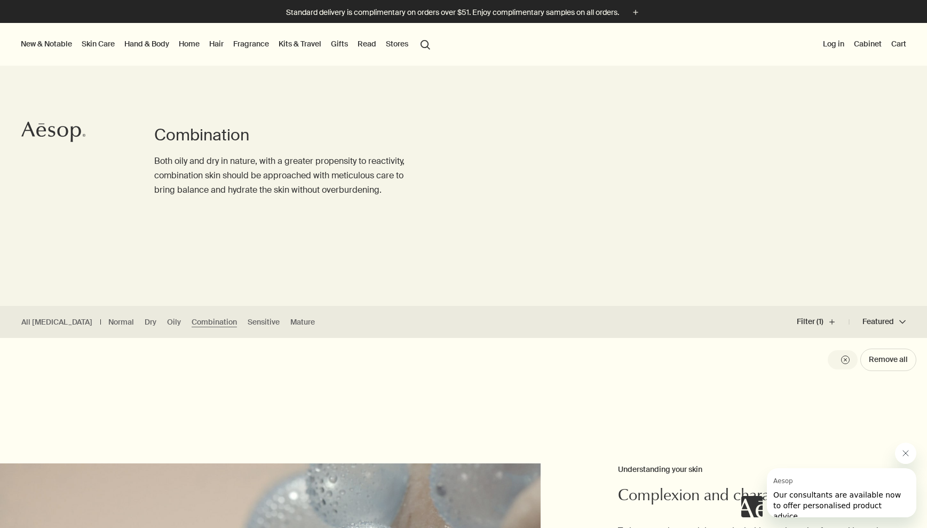
click at [93, 45] on link "Skin Care" at bounding box center [98, 44] width 37 height 14
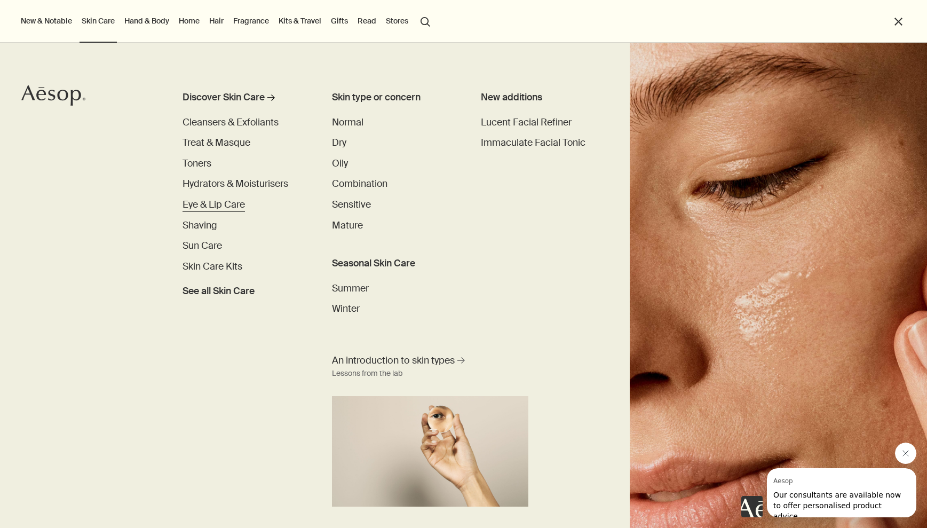
click at [237, 202] on span "Eye & Lip Care" at bounding box center [213, 205] width 62 height 12
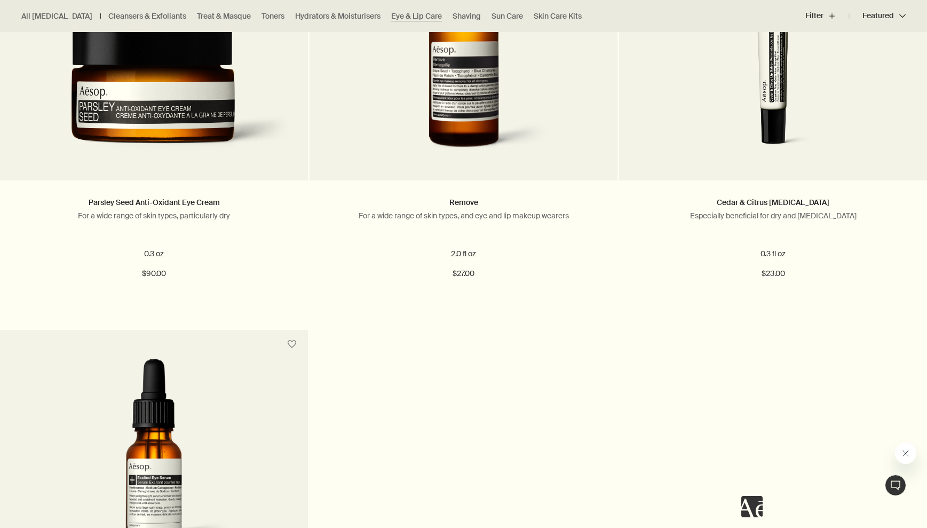
scroll to position [422, 0]
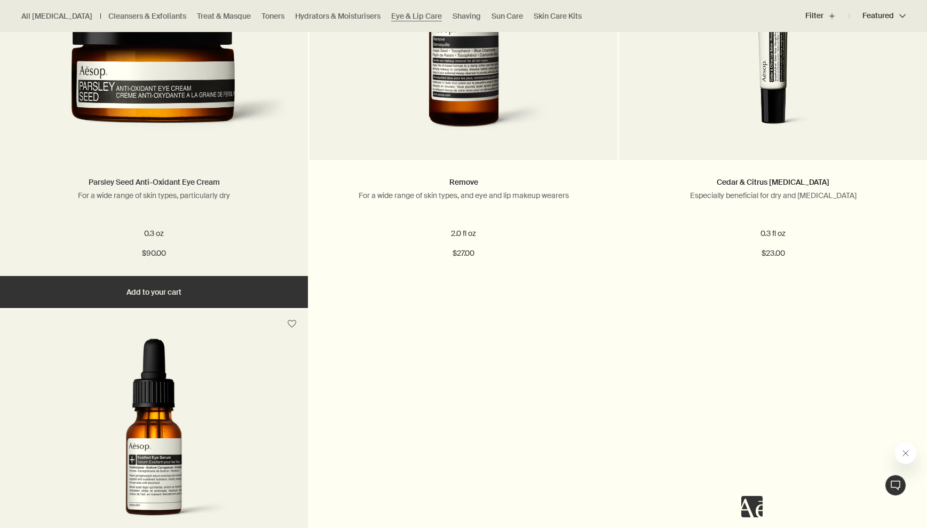
click at [204, 179] on link "Parsley Seed Anti-Oxidant Eye Cream" at bounding box center [154, 182] width 131 height 10
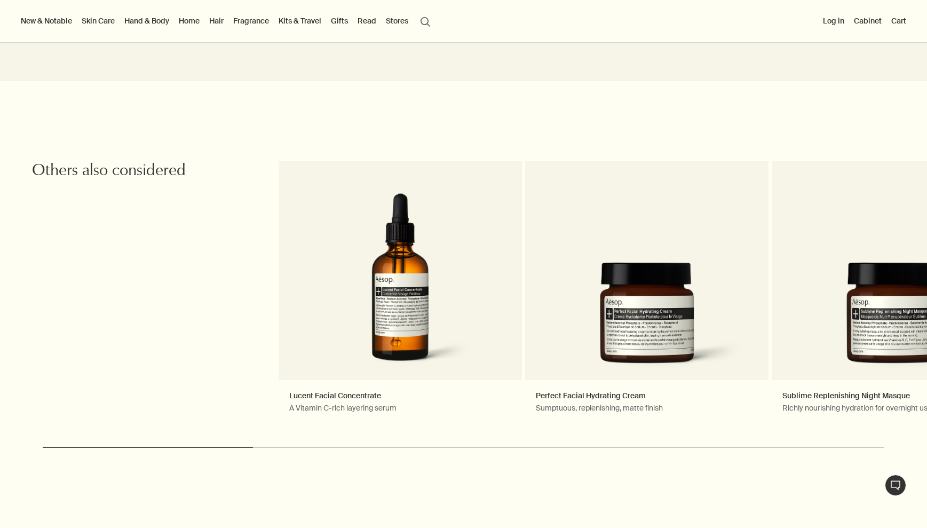
scroll to position [1163, 0]
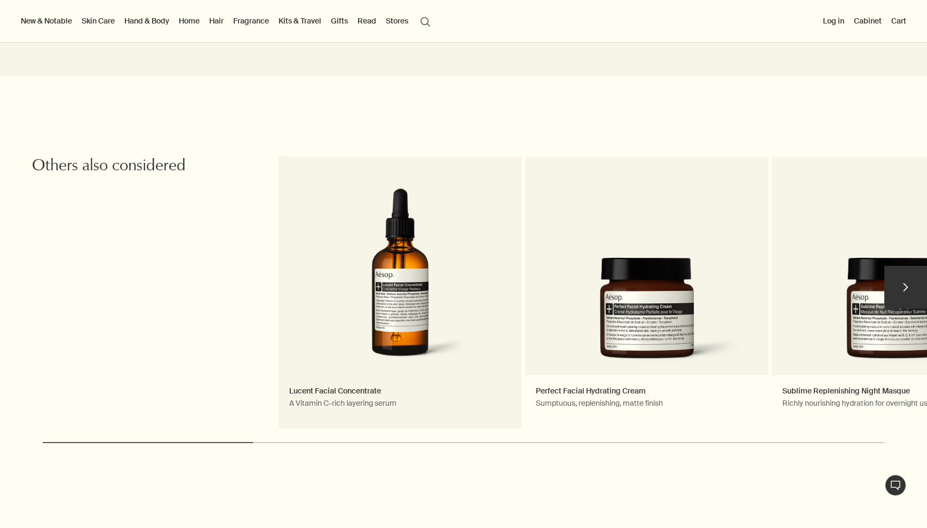
click at [318, 378] on link "Lucent Facial Concentrate A Vitamin C-rich layering serum" at bounding box center [400, 292] width 243 height 272
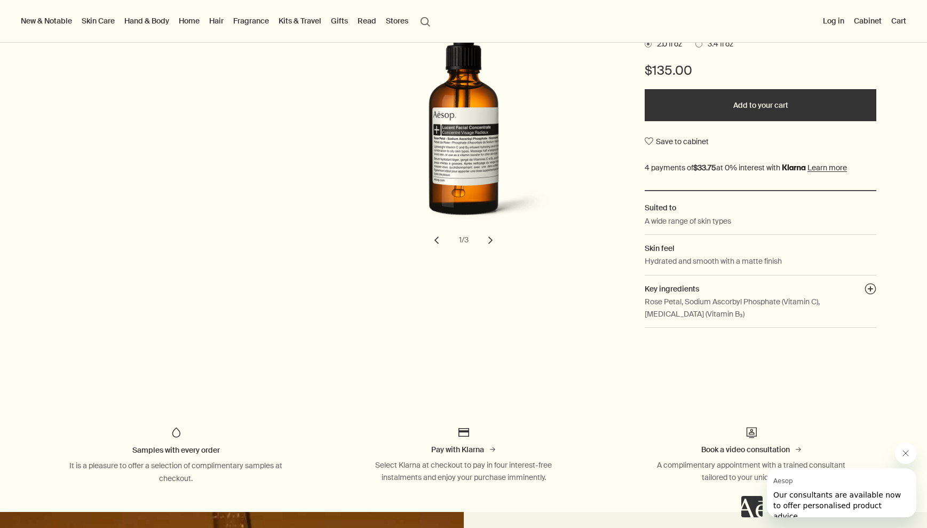
scroll to position [274, 0]
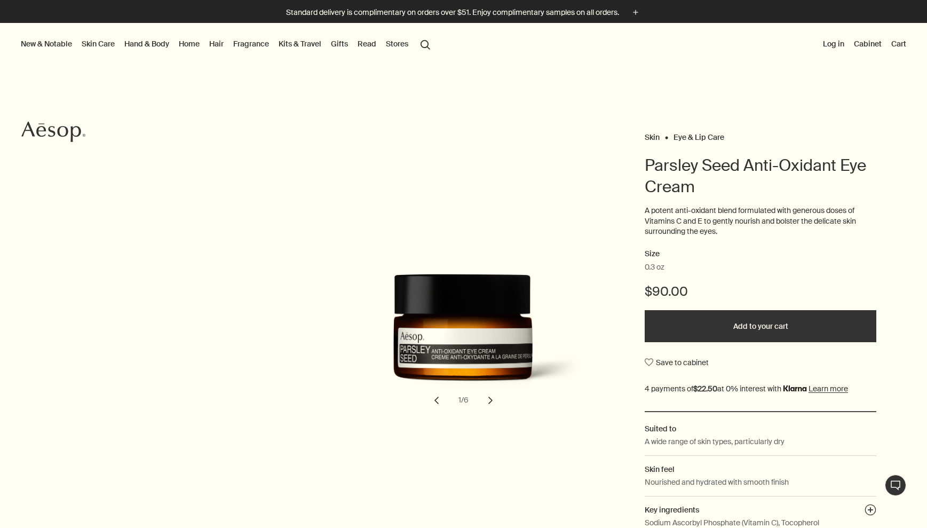
click at [86, 43] on link "Skin Care" at bounding box center [98, 44] width 37 height 14
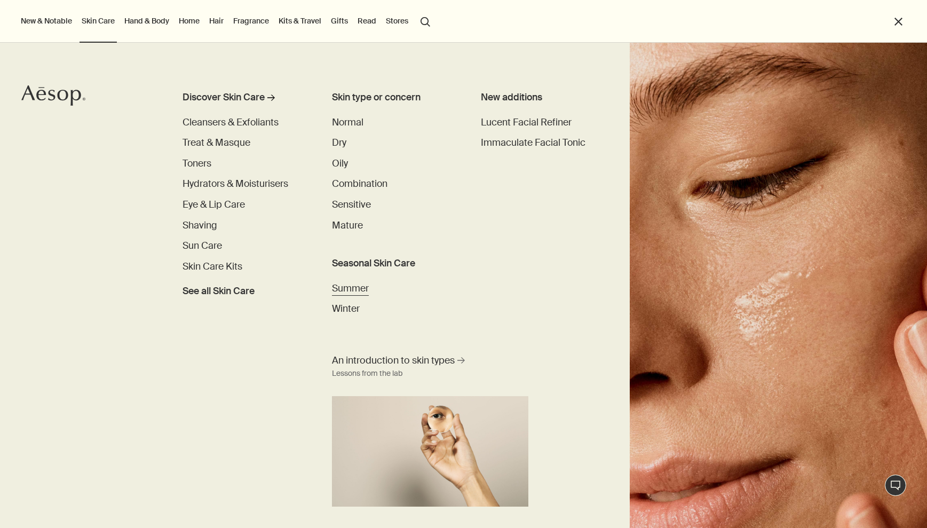
click at [348, 288] on span "Summer" at bounding box center [350, 288] width 37 height 12
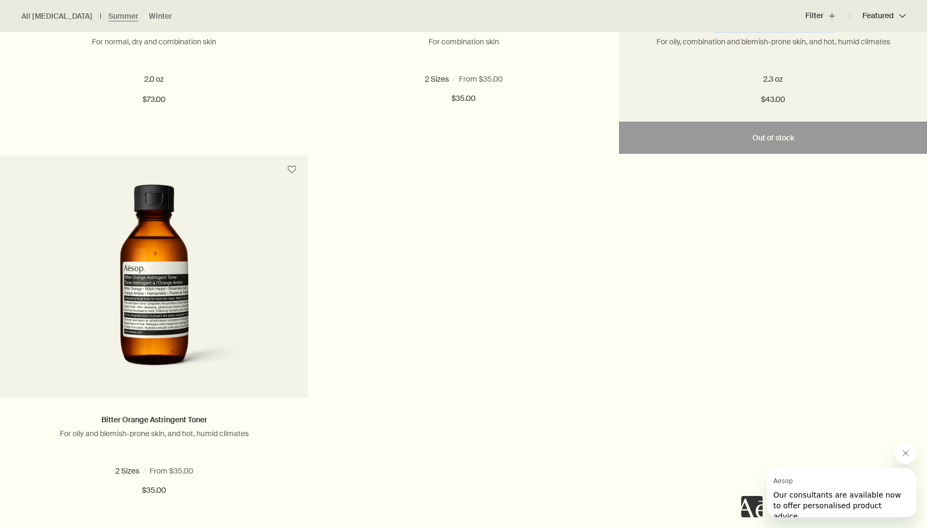
scroll to position [1359, 0]
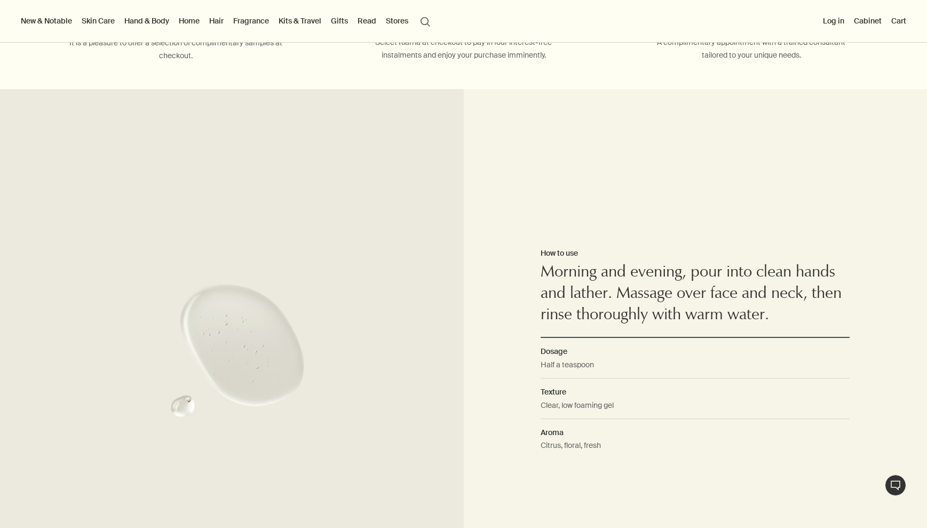
scroll to position [610, 0]
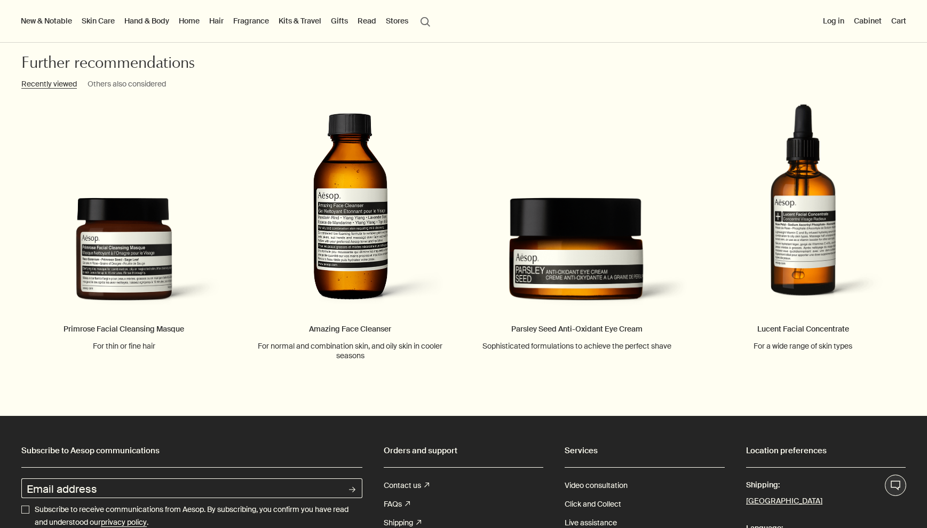
scroll to position [1226, 0]
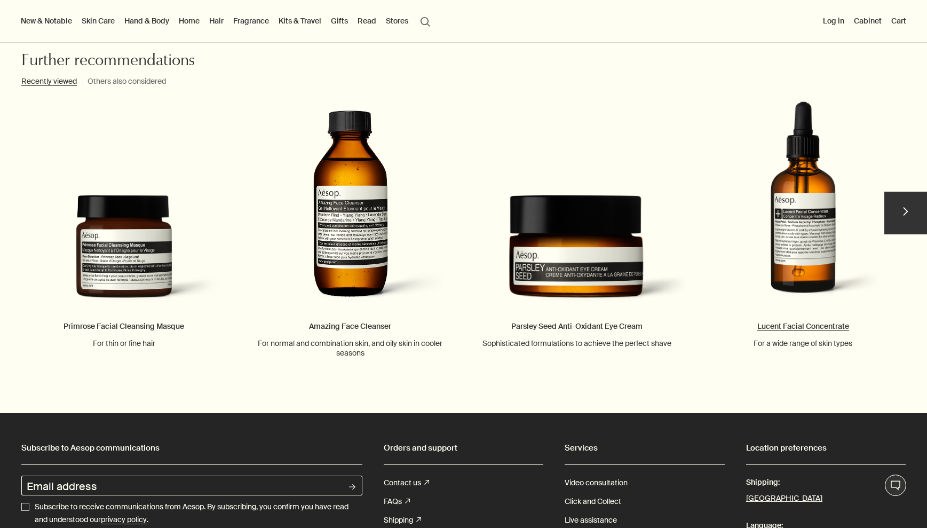
click at [804, 324] on link "Lucent Facial Concentrate For a wide range of skin types" at bounding box center [803, 224] width 226 height 247
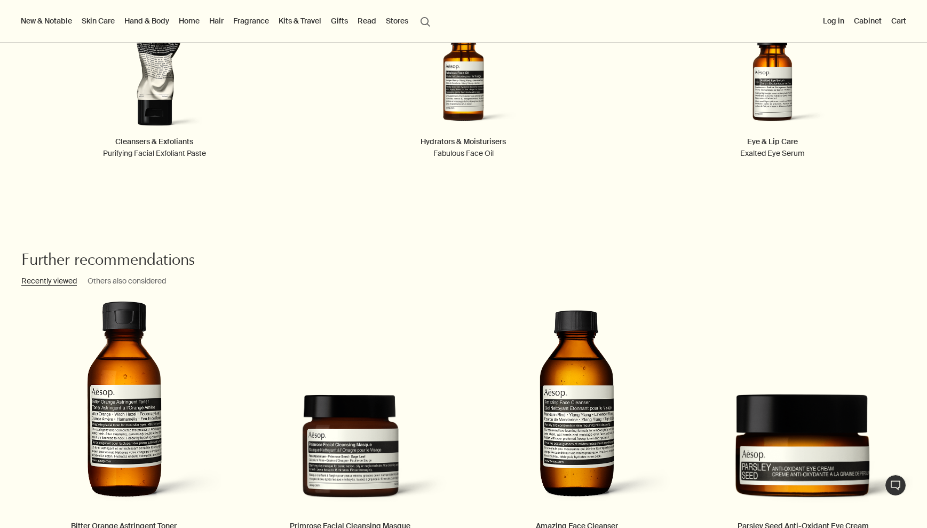
scroll to position [2094, 0]
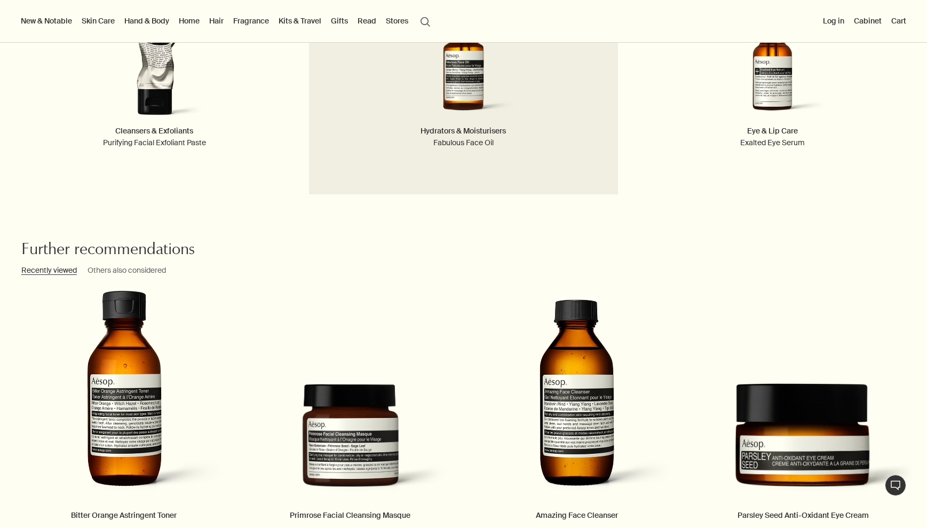
click at [496, 131] on h4 "Hydrators & Moisturisers" at bounding box center [462, 131] width 85 height 13
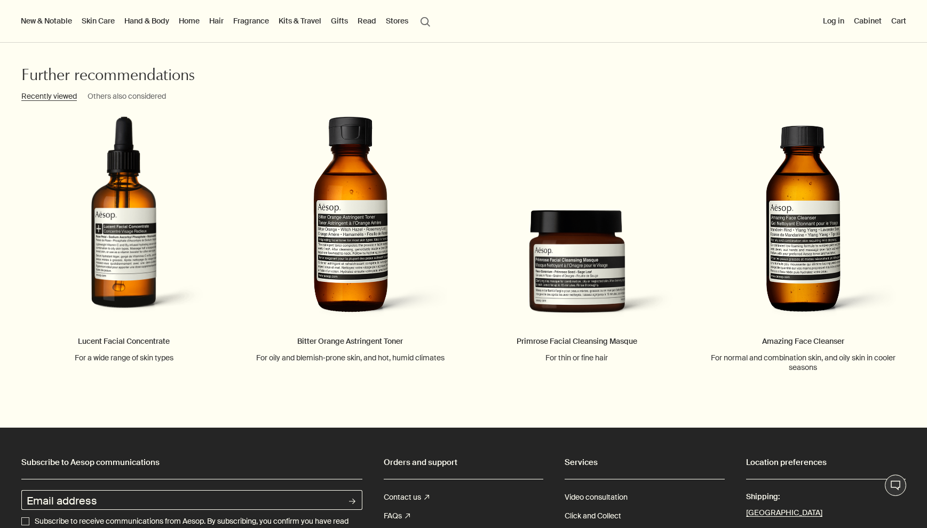
scroll to position [1721, 0]
